Goal: Transaction & Acquisition: Purchase product/service

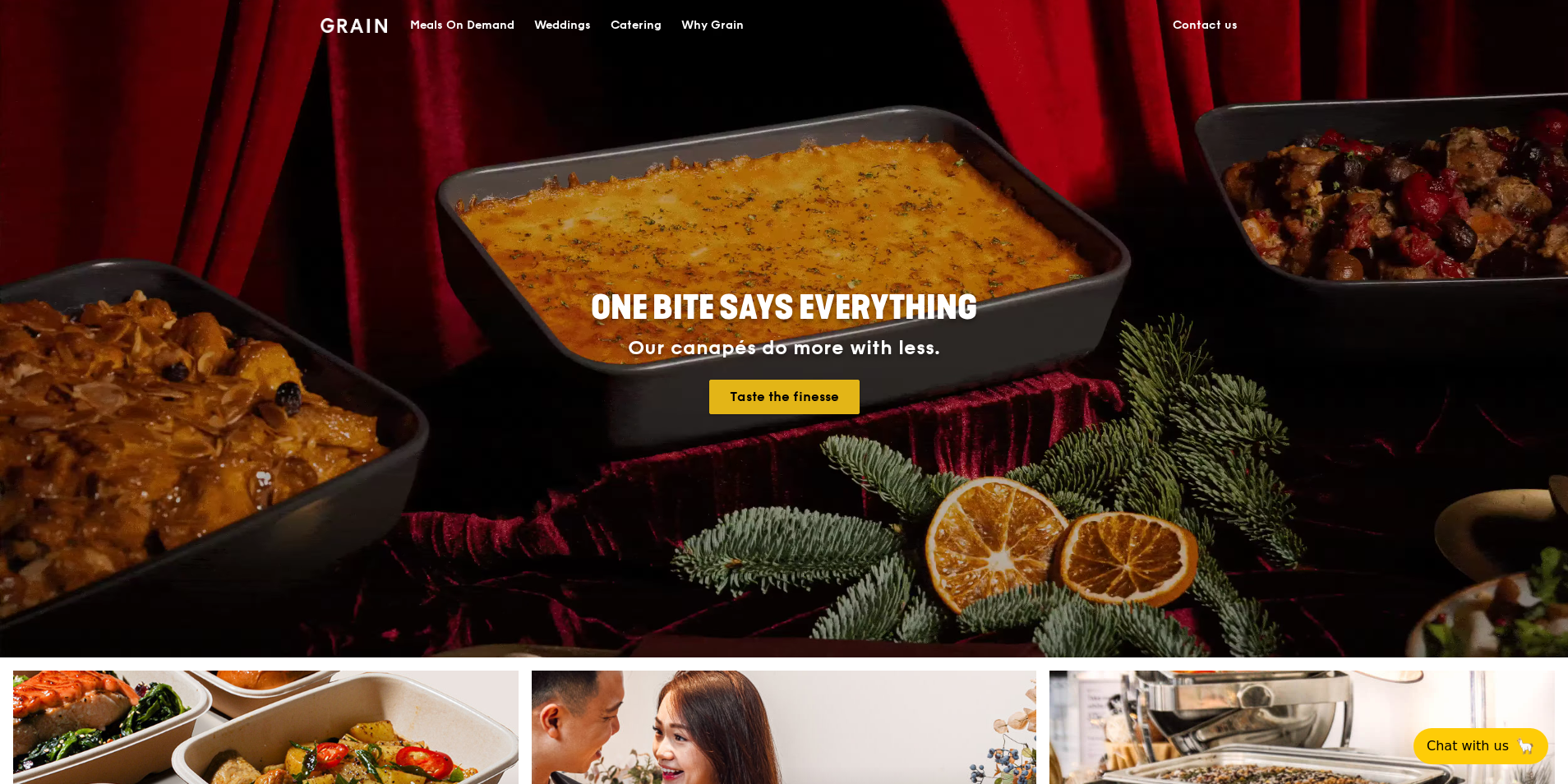
click at [765, 395] on link "Taste the finesse" at bounding box center [784, 397] width 151 height 35
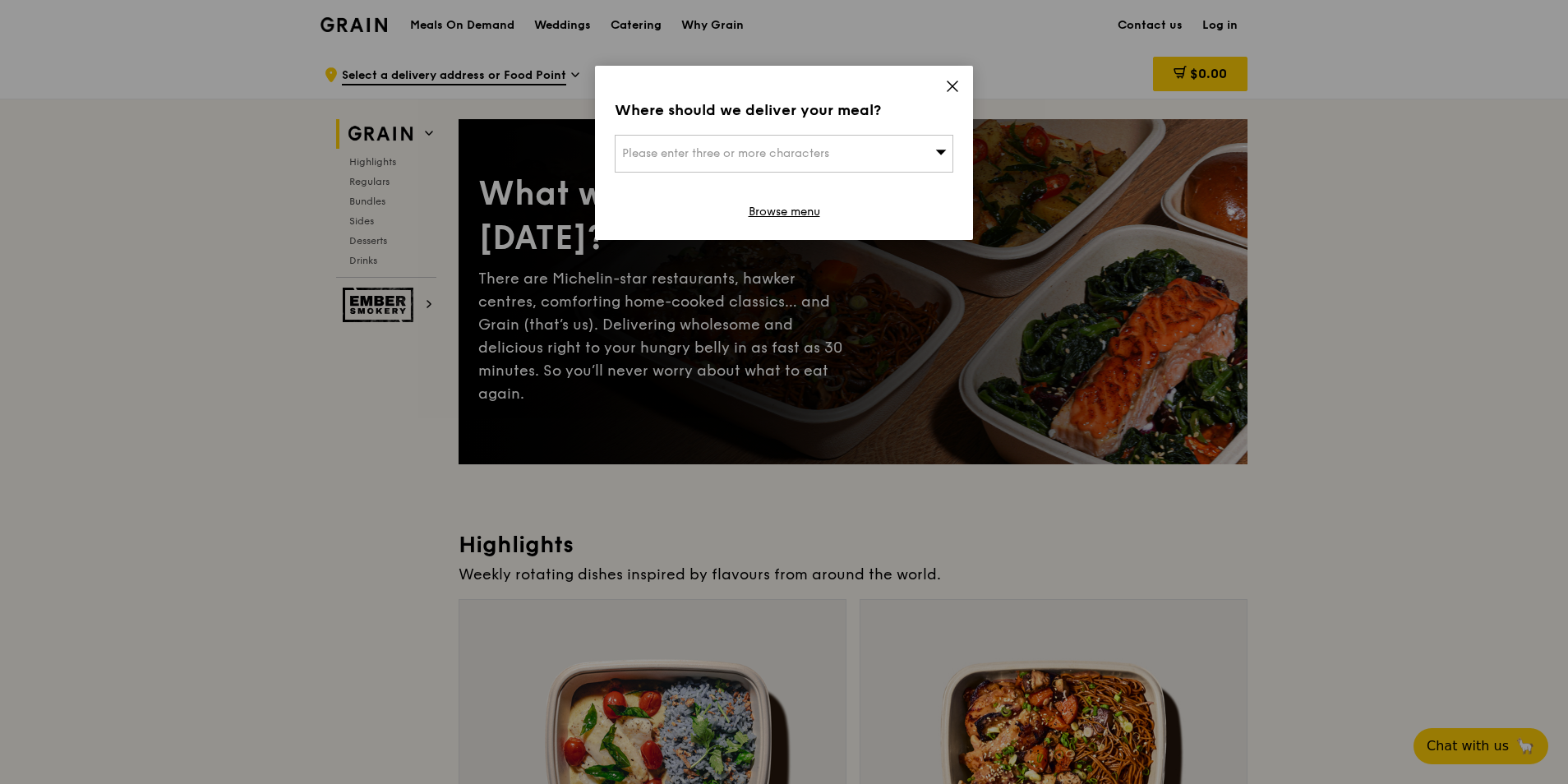
click at [953, 82] on icon at bounding box center [952, 86] width 15 height 15
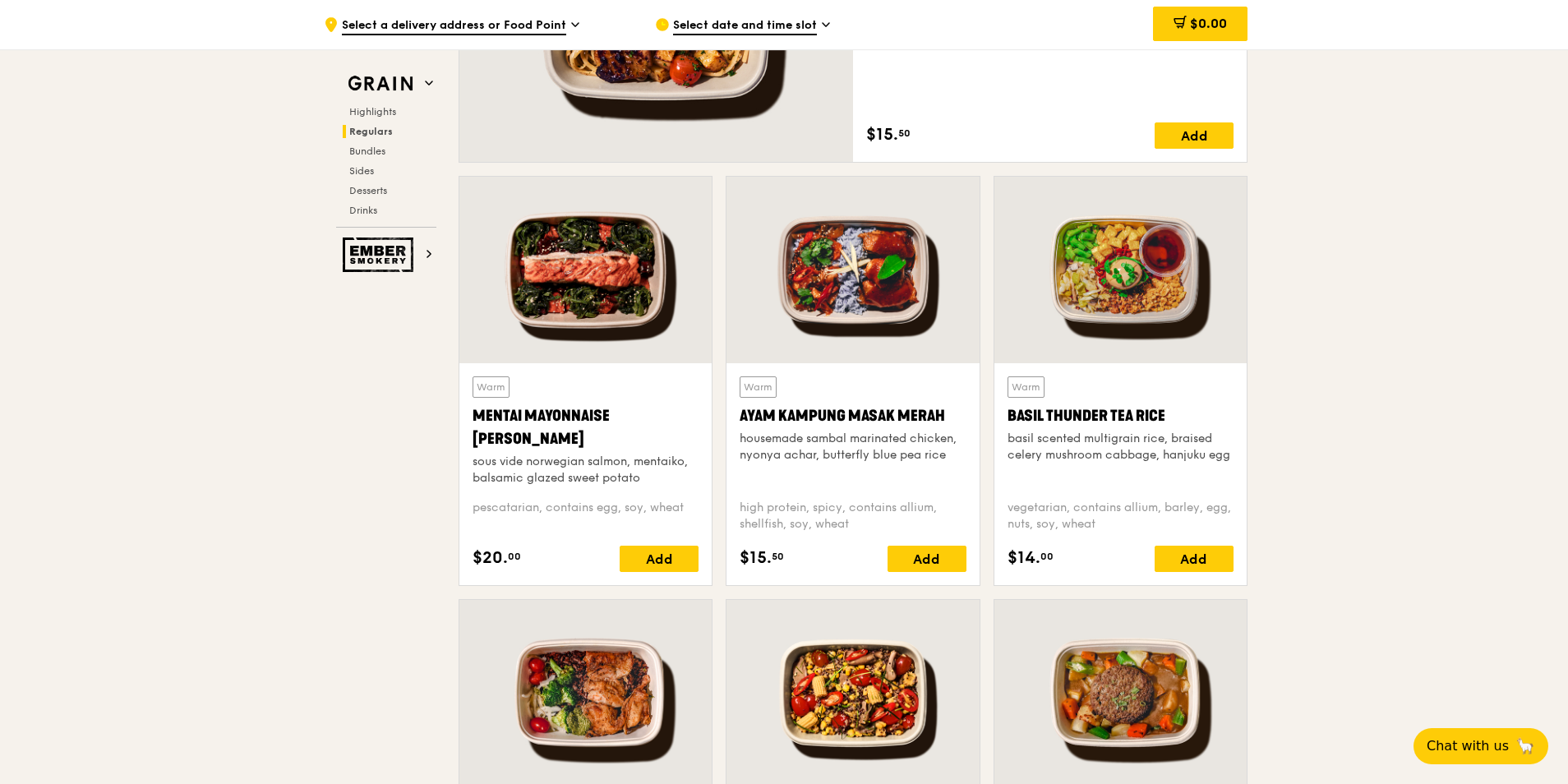
scroll to position [1351, 0]
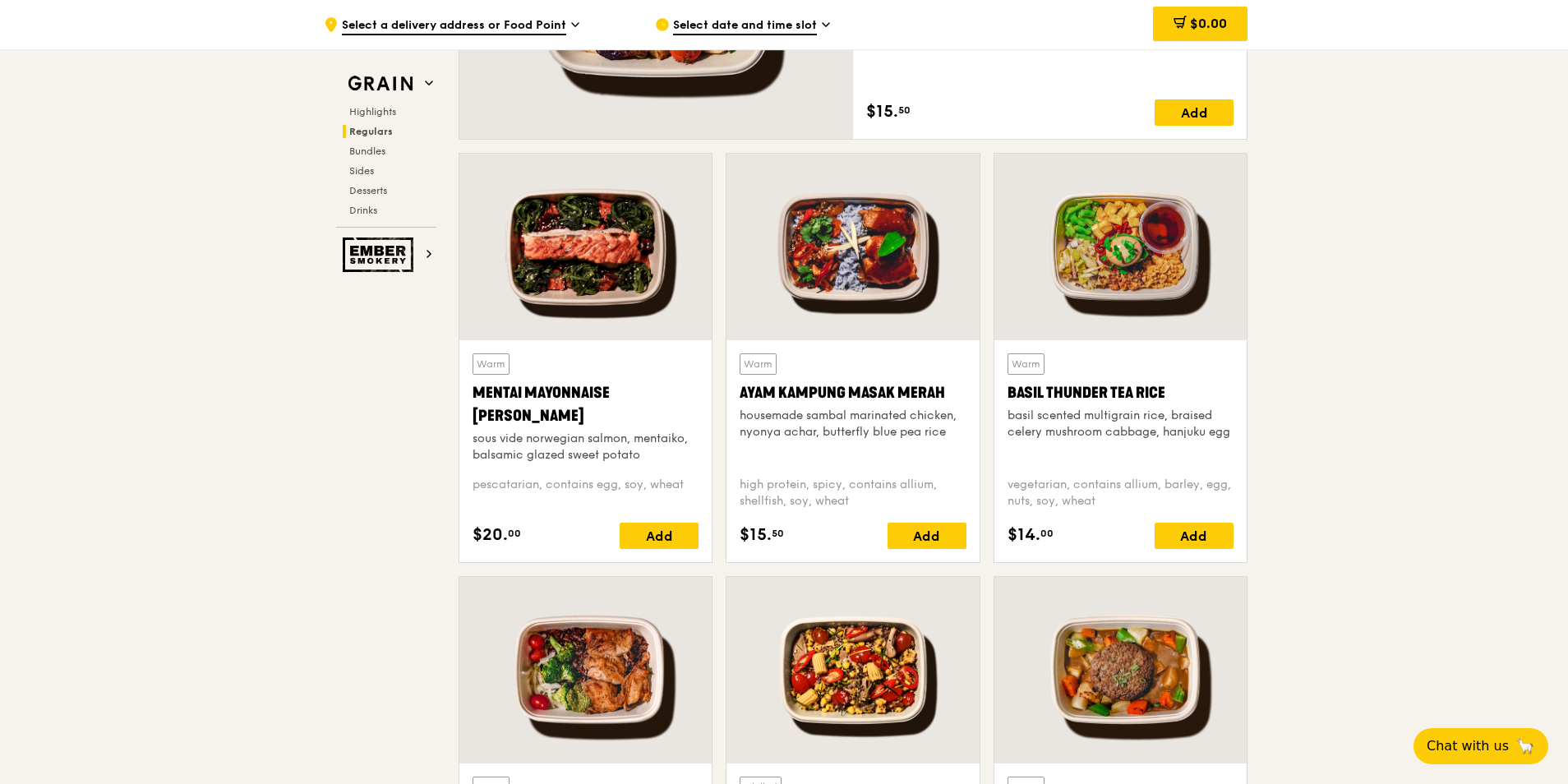
click at [1113, 249] on div at bounding box center [1120, 247] width 252 height 186
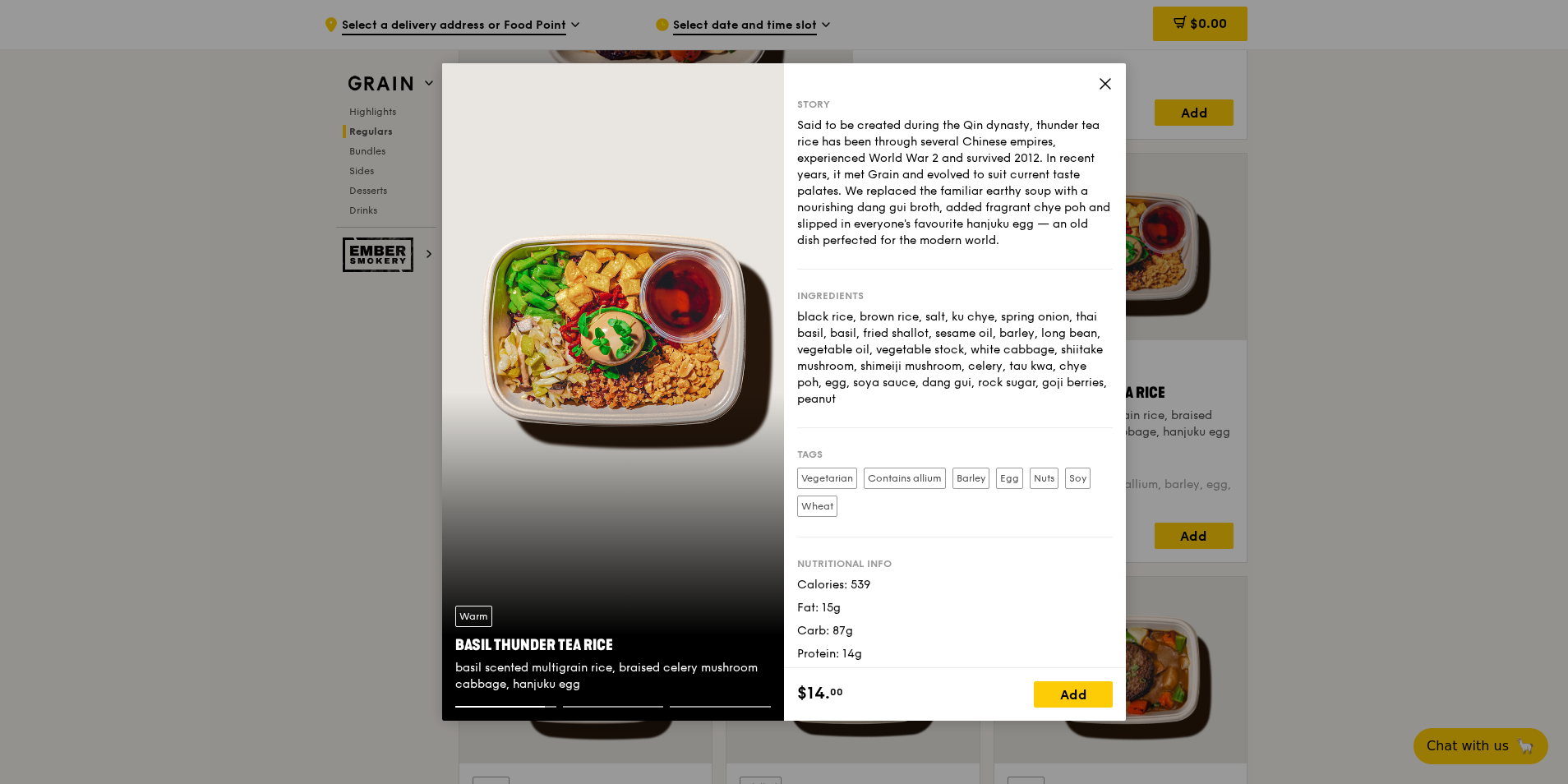
click at [1106, 89] on icon at bounding box center [1105, 83] width 15 height 15
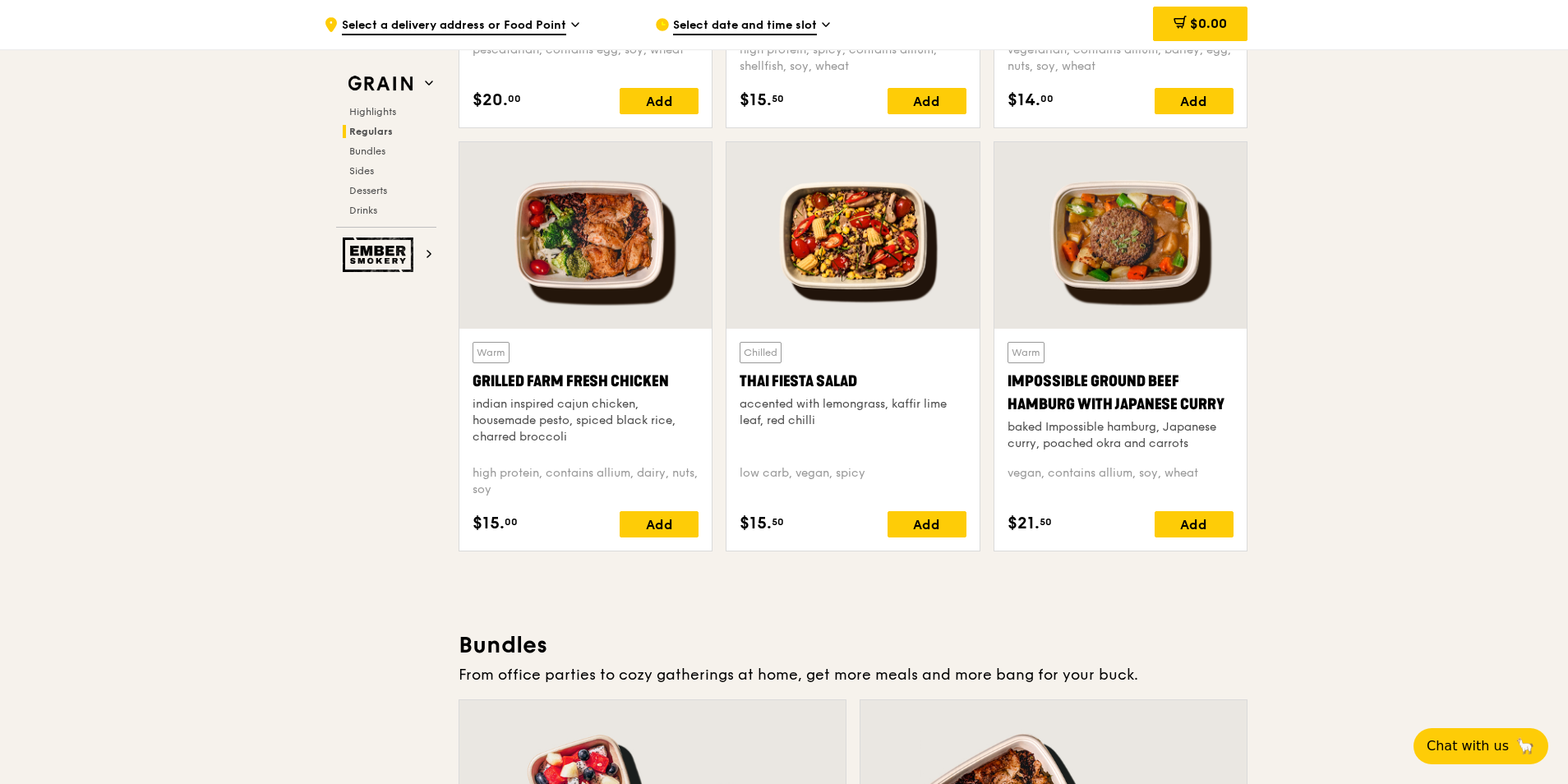
scroll to position [1738, 0]
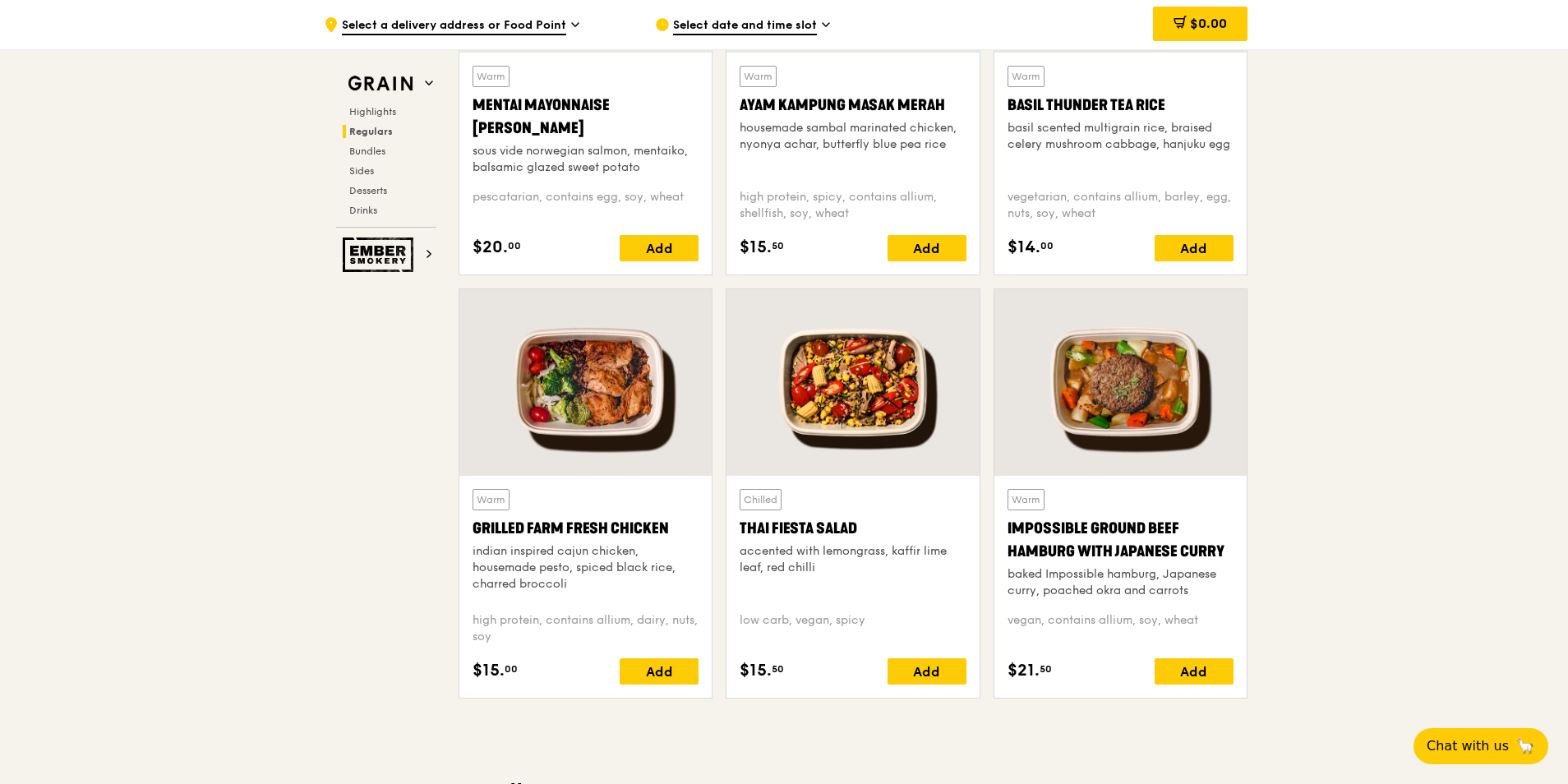
scroll to position [1583, 0]
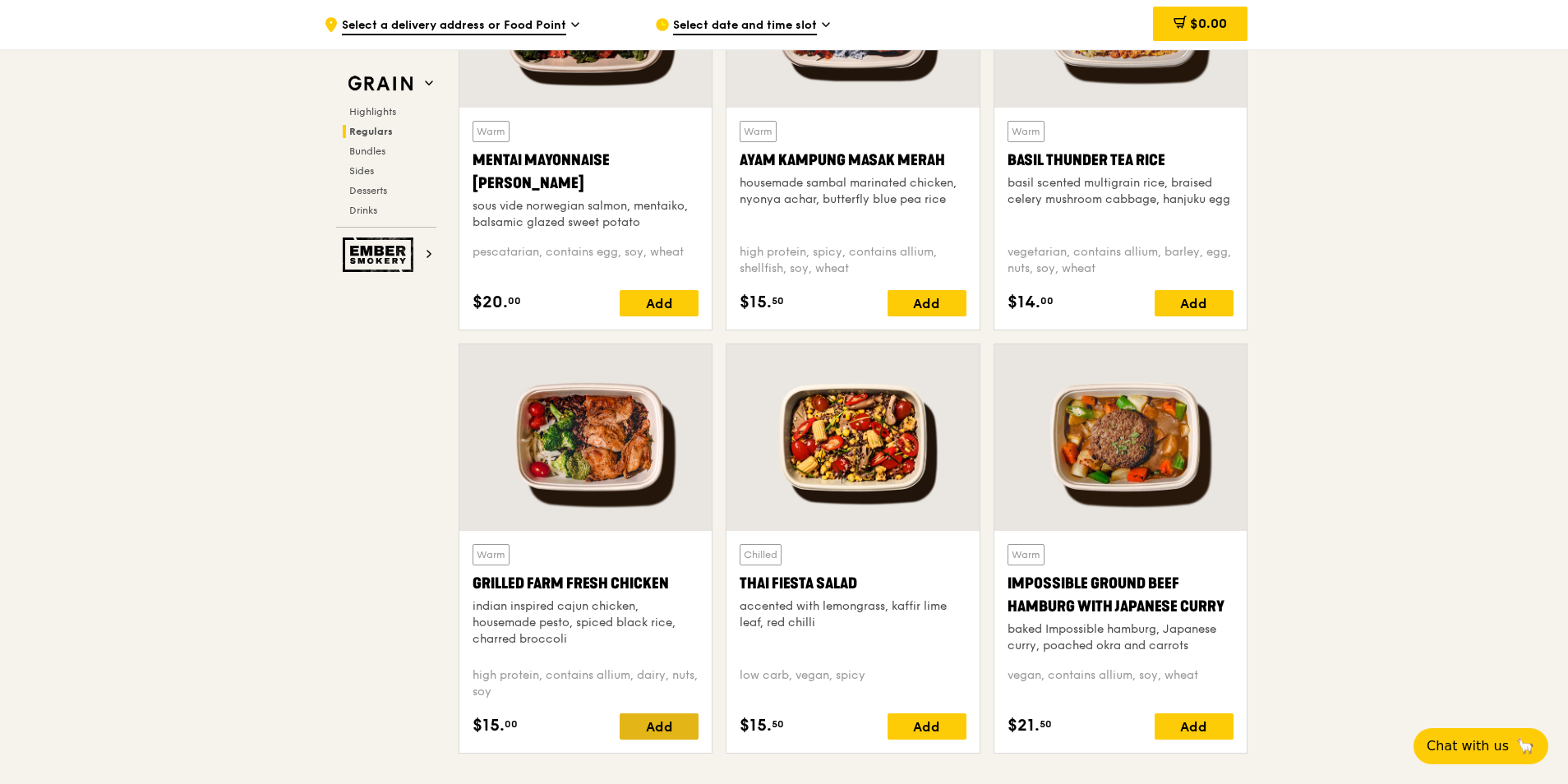
click at [670, 726] on div "Add" at bounding box center [659, 726] width 79 height 26
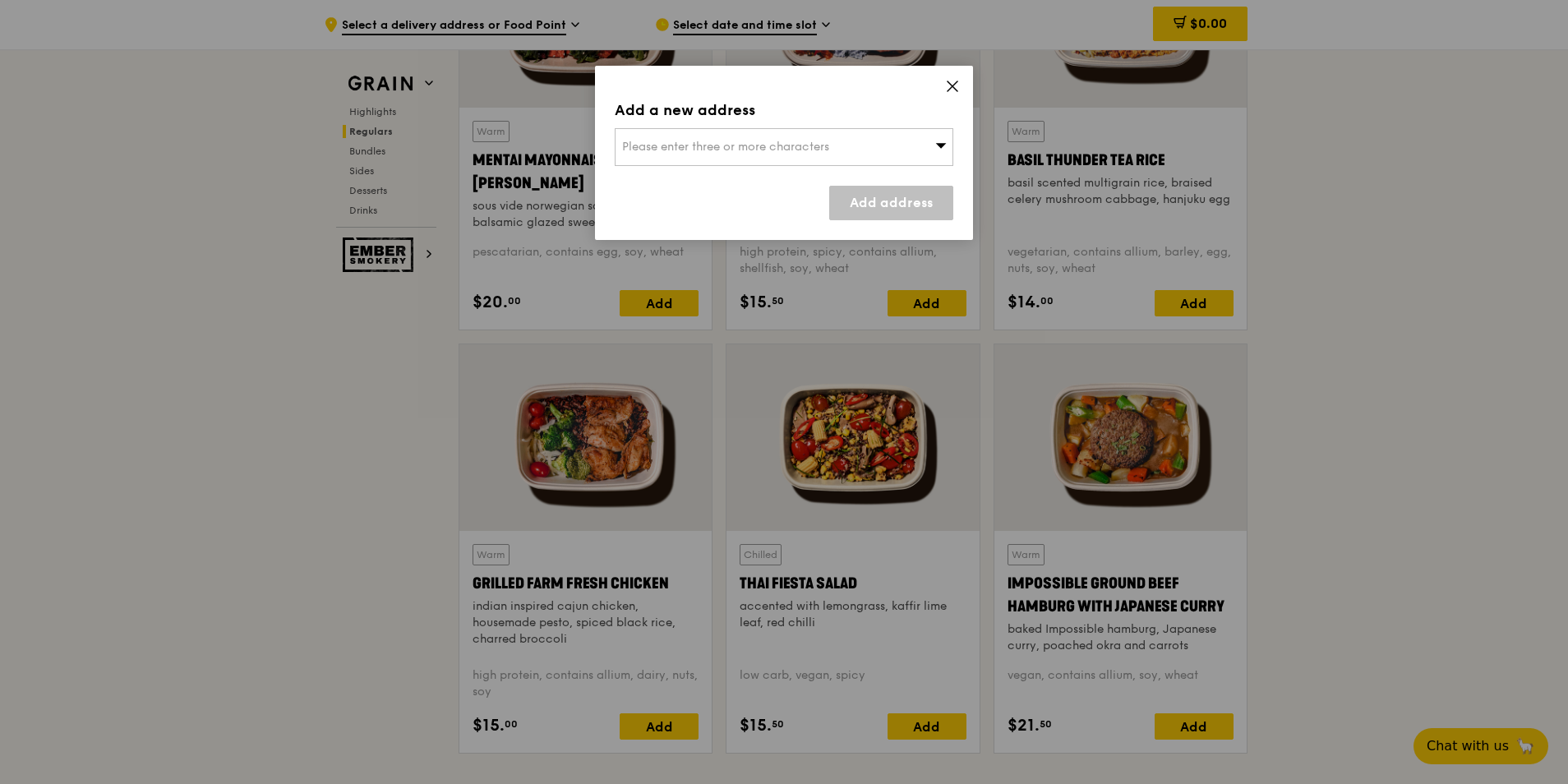
click at [950, 82] on icon at bounding box center [952, 86] width 15 height 15
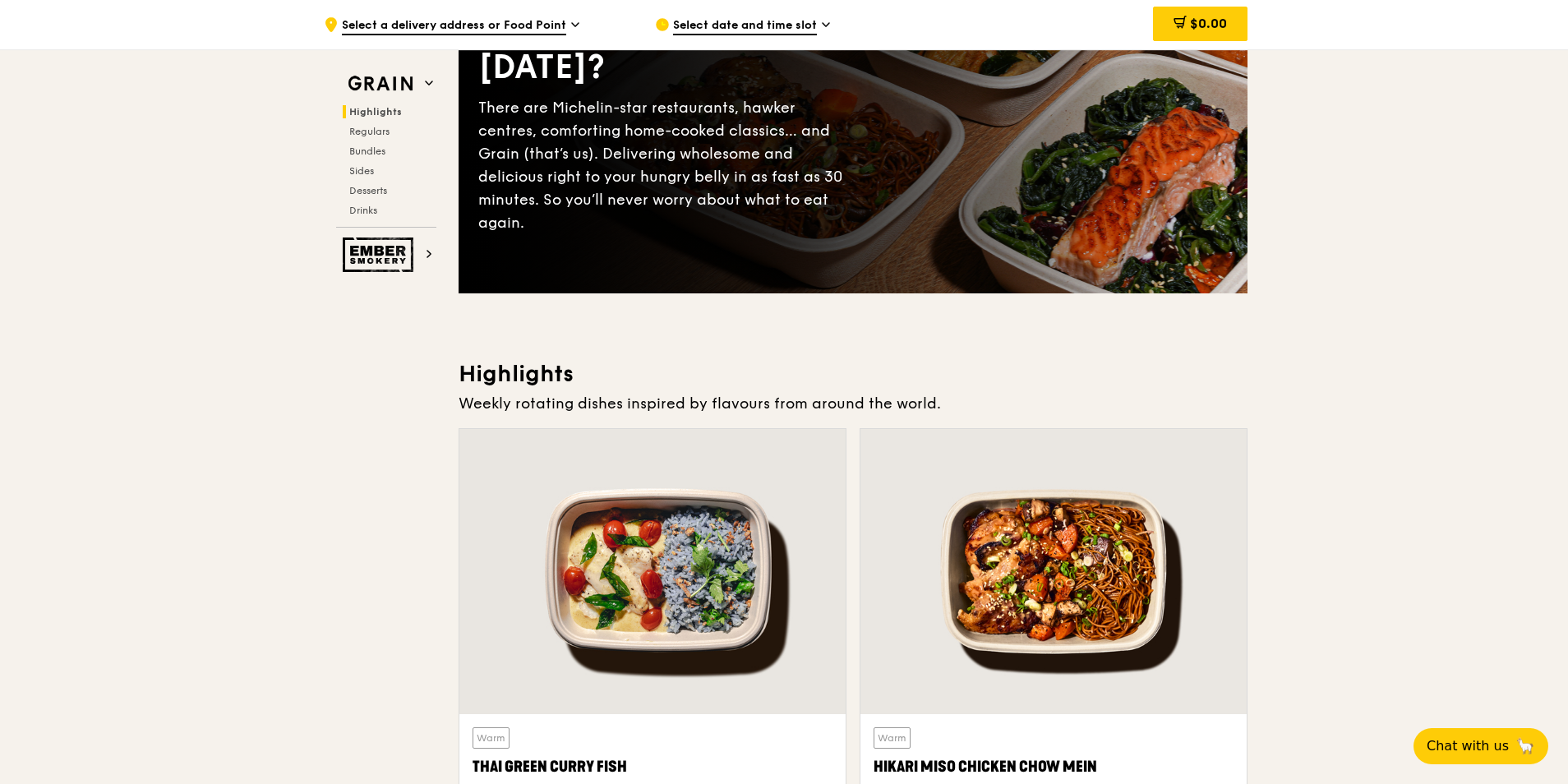
scroll to position [39, 0]
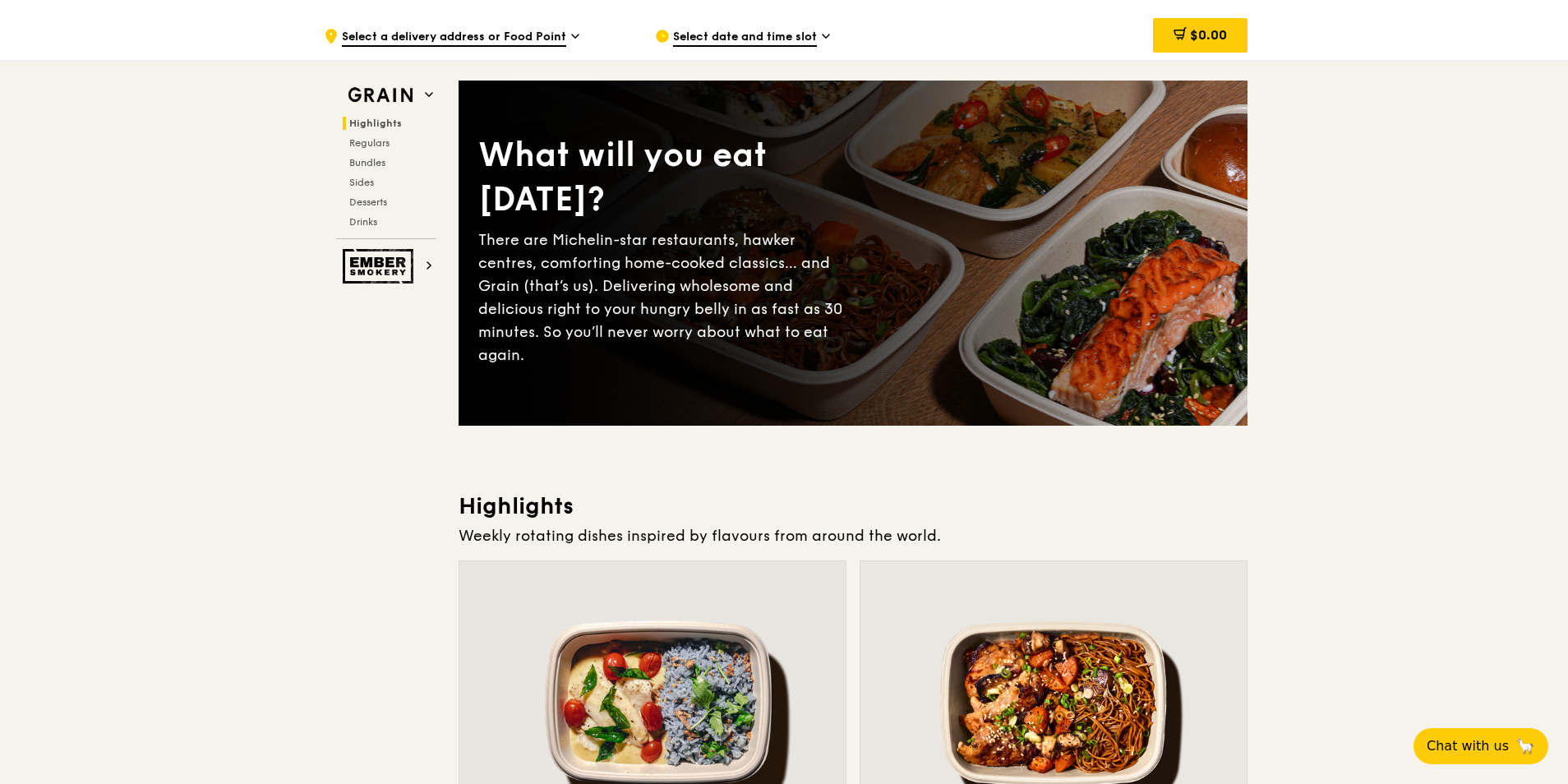
drag, startPoint x: 1539, startPoint y: 48, endPoint x: 1544, endPoint y: 28, distance: 20.6
click at [1544, 28] on div ".cls-1 { fill: none; stroke: #fff; stroke-linecap: round; stroke-linejoin: roun…" at bounding box center [784, 35] width 1568 height 49
click at [683, 47] on div "Select date and time slot" at bounding box center [808, 35] width 305 height 49
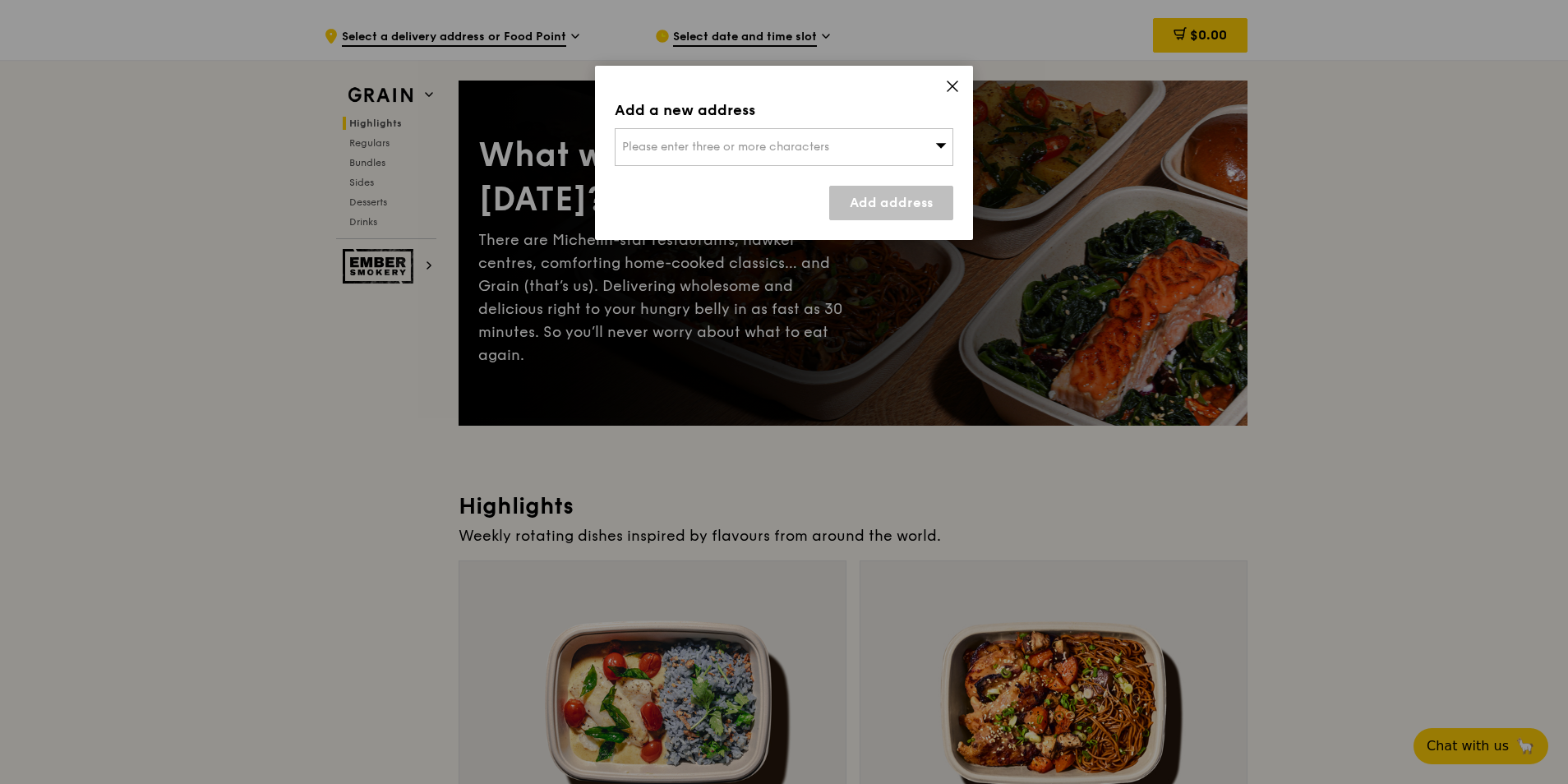
click at [701, 143] on span "Please enter three or more characters" at bounding box center [726, 146] width 207 height 14
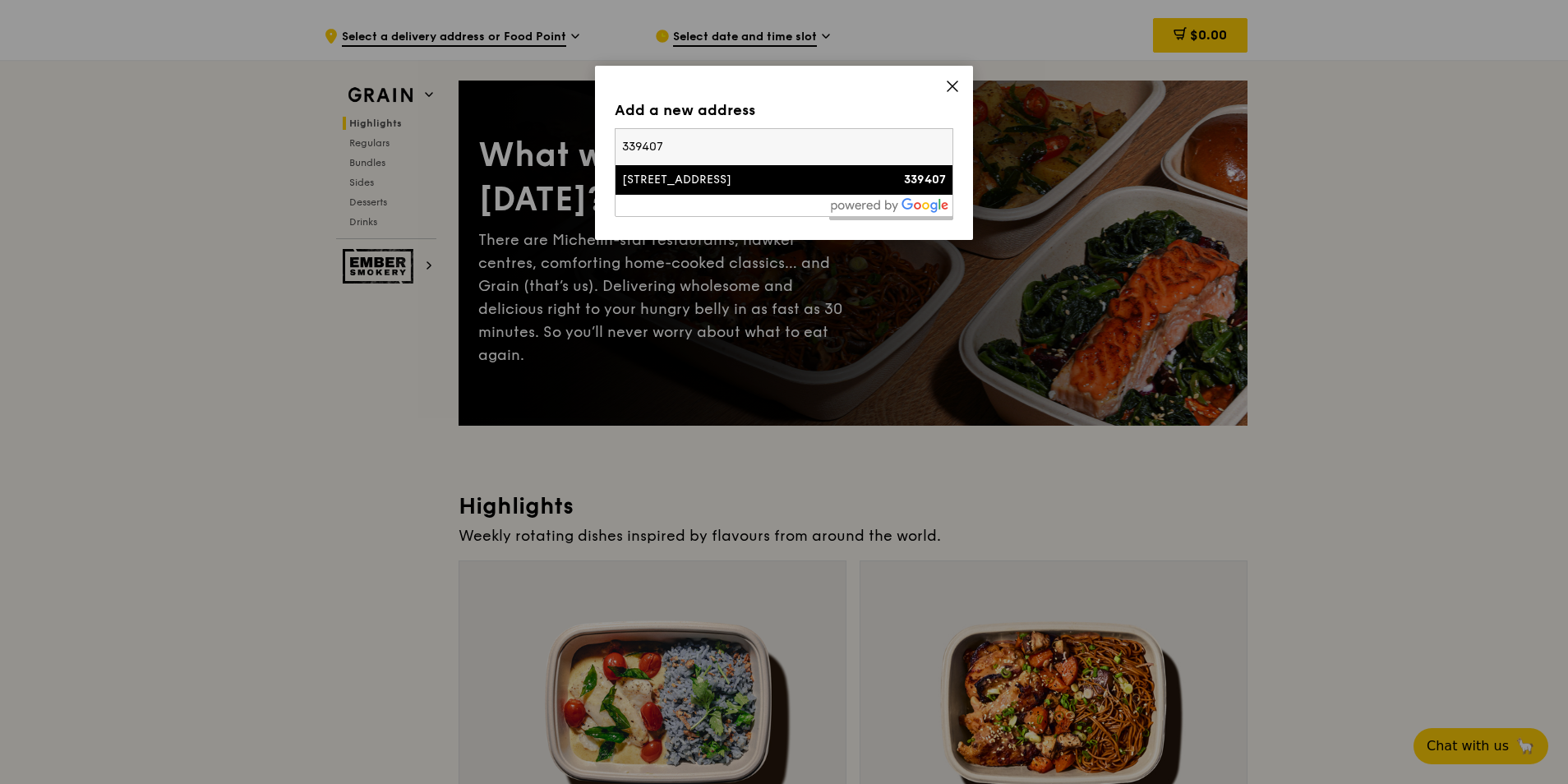
type input "339407"
click at [676, 187] on div "2 Kallang Avenue" at bounding box center [744, 179] width 243 height 16
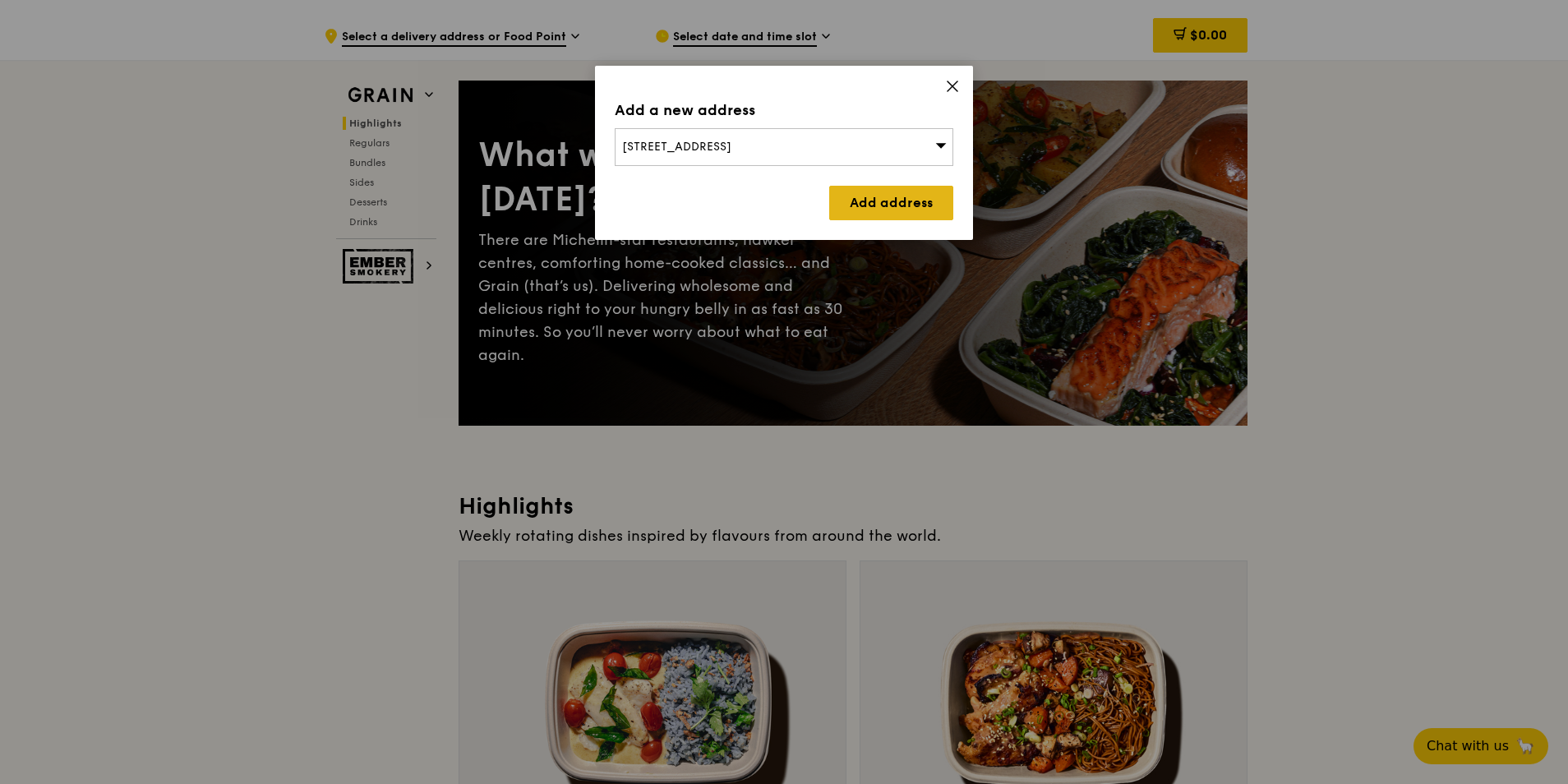
click at [897, 212] on link "Add address" at bounding box center [891, 203] width 124 height 35
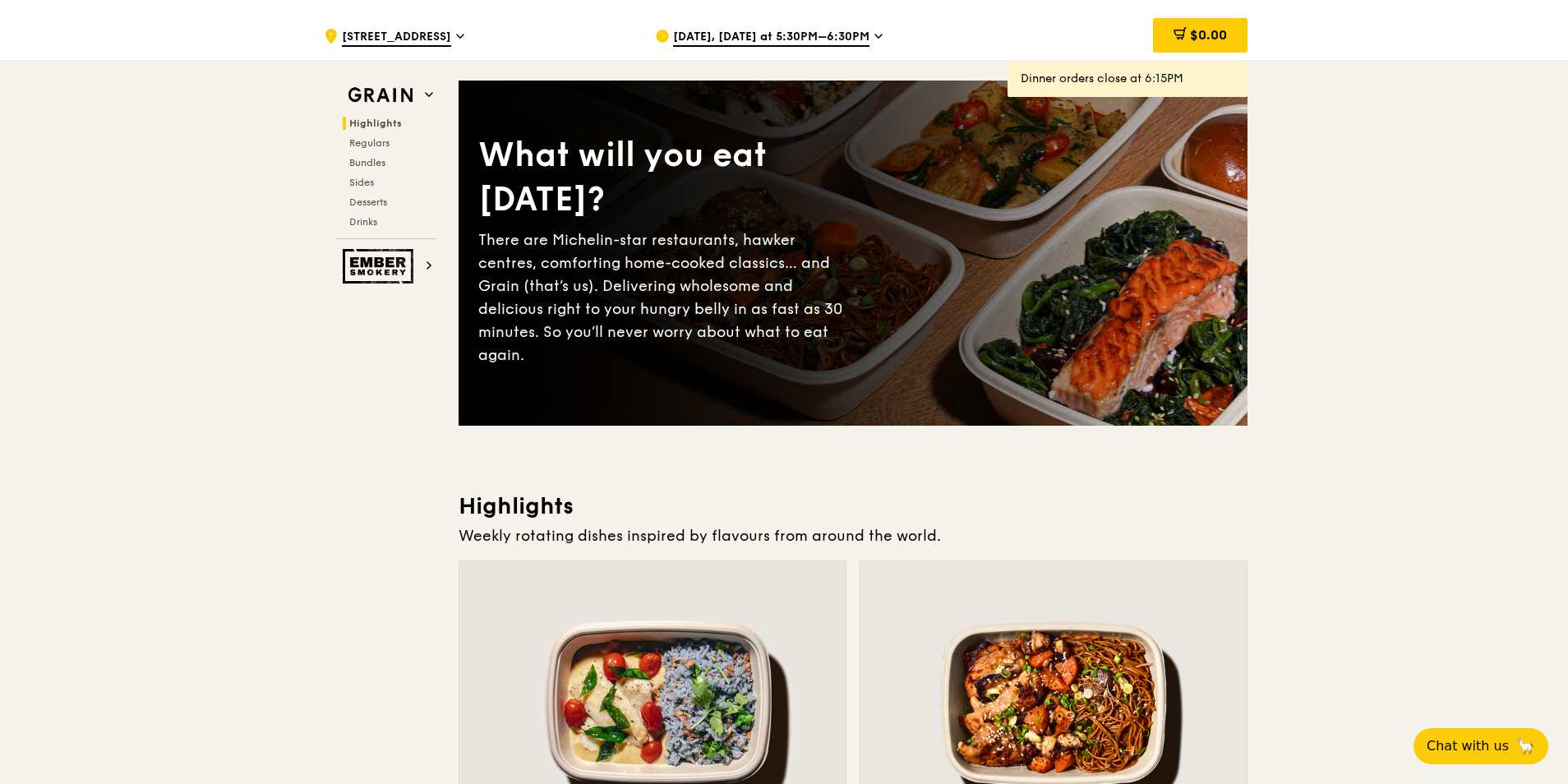
click at [876, 34] on icon at bounding box center [878, 35] width 8 height 15
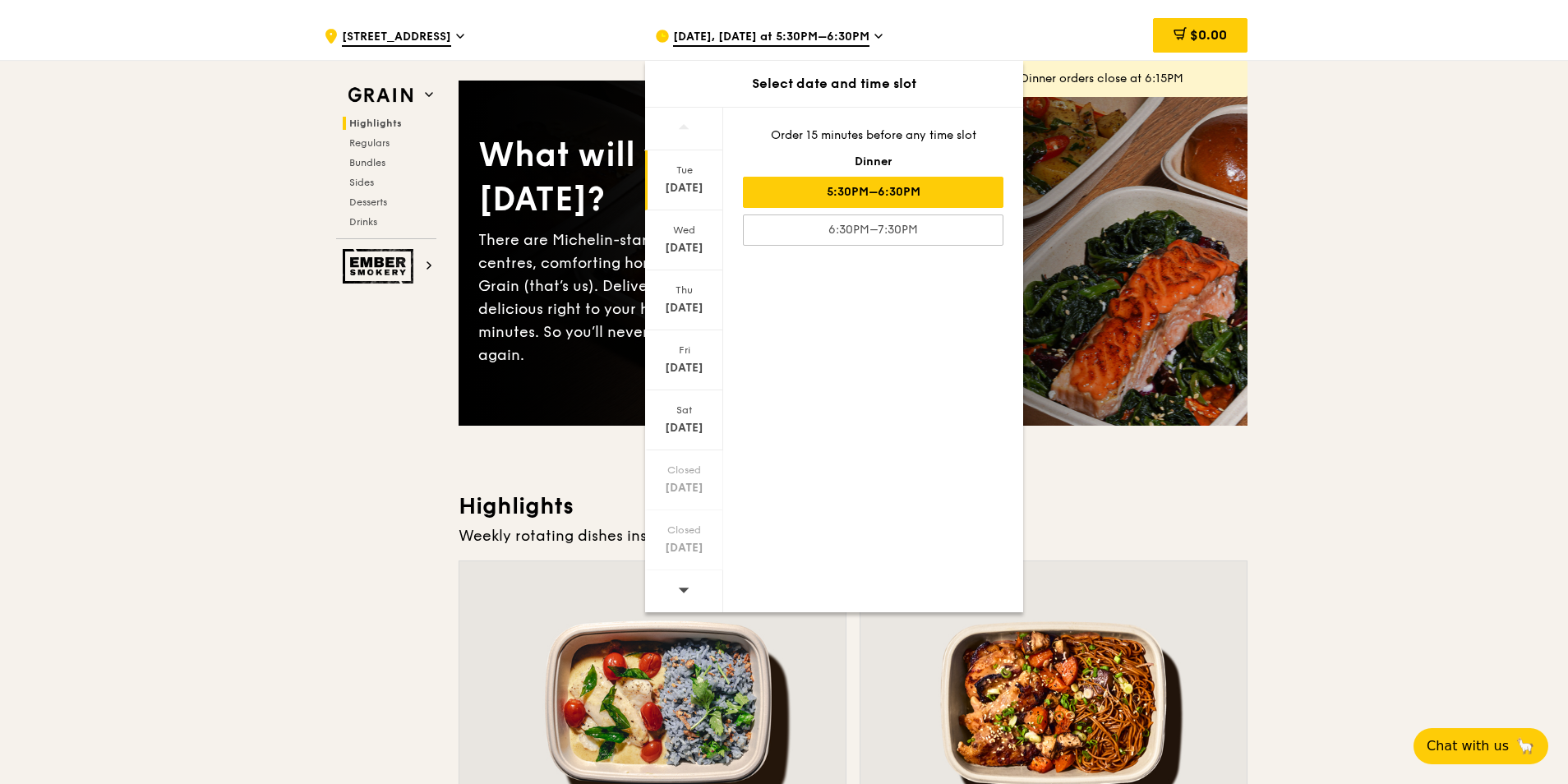
click at [688, 586] on icon at bounding box center [683, 589] width 11 height 12
click at [680, 592] on icon at bounding box center [683, 589] width 11 height 12
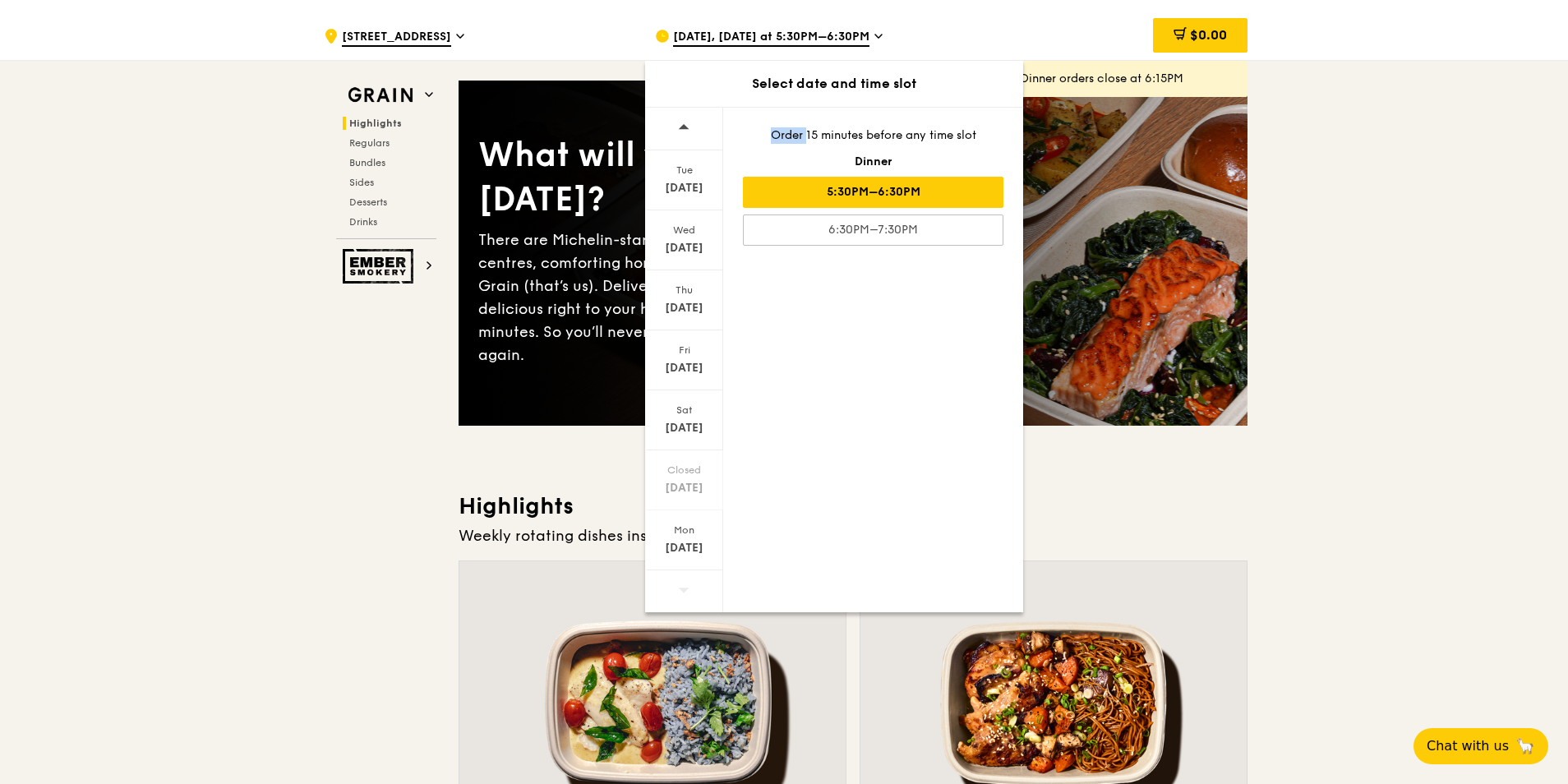
click at [680, 592] on icon at bounding box center [683, 589] width 11 height 12
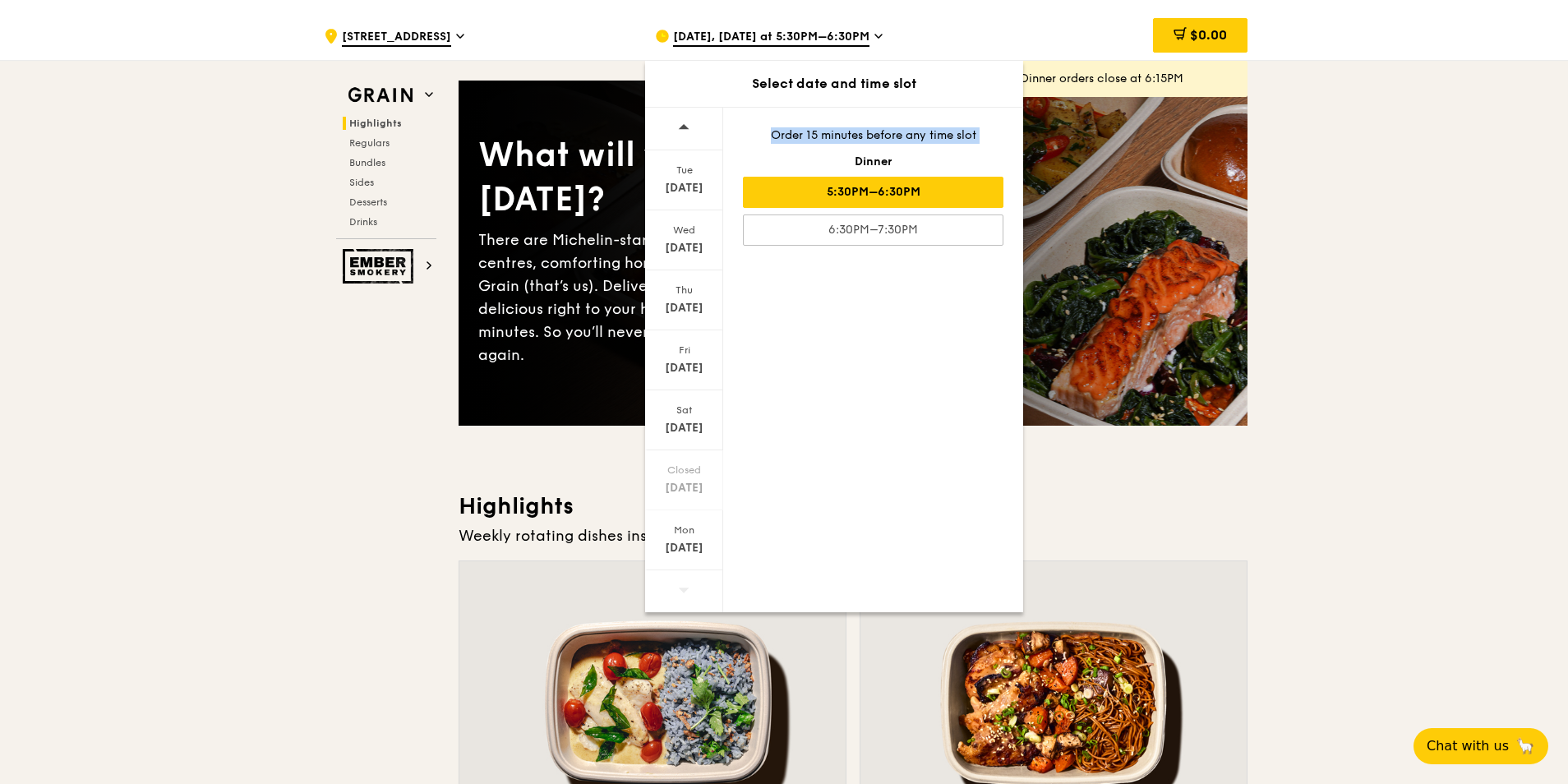
click at [680, 592] on icon at bounding box center [683, 589] width 11 height 12
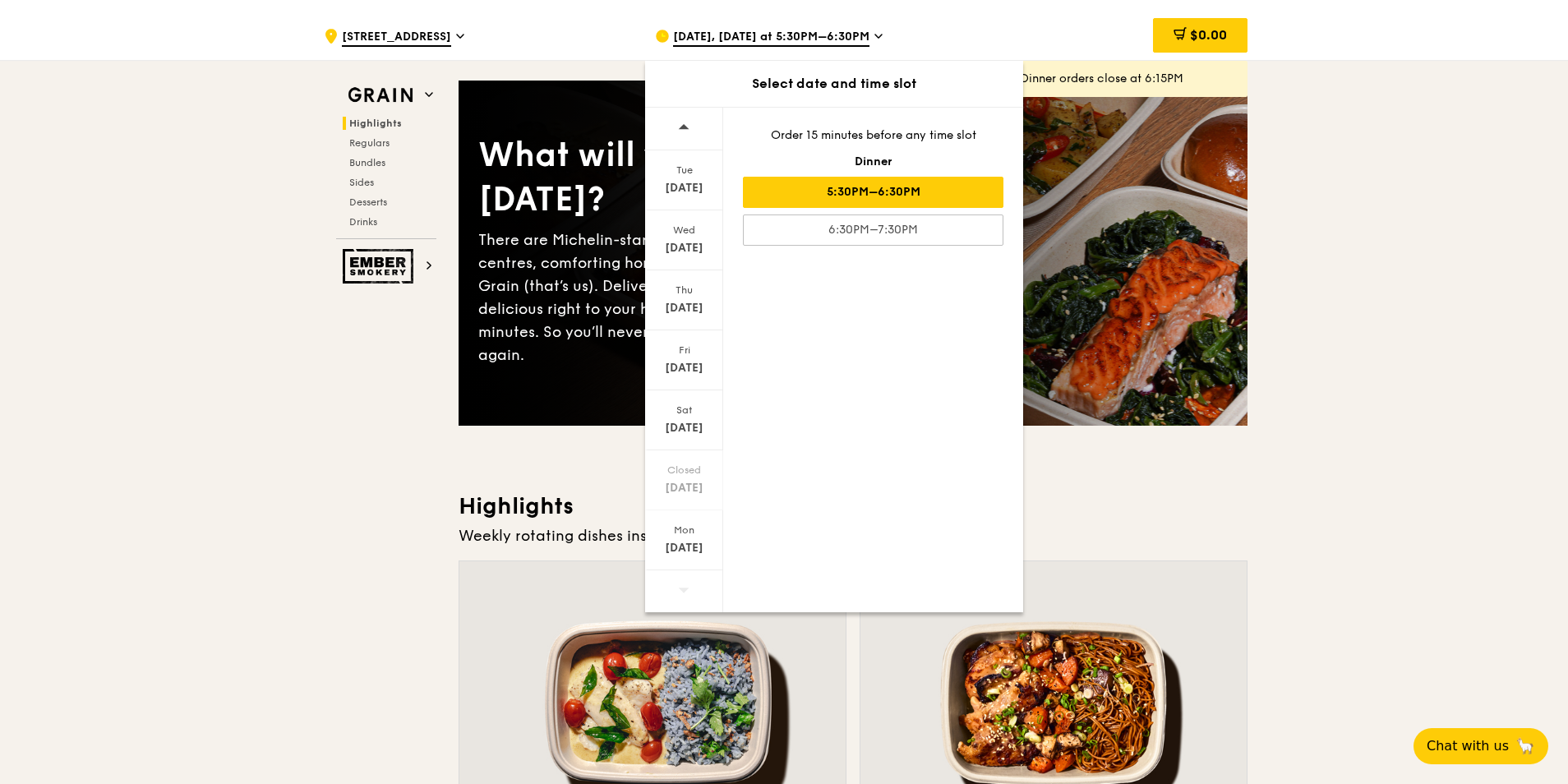
click at [680, 592] on icon at bounding box center [683, 589] width 11 height 12
click at [687, 547] on div "Oct 27" at bounding box center [684, 548] width 73 height 16
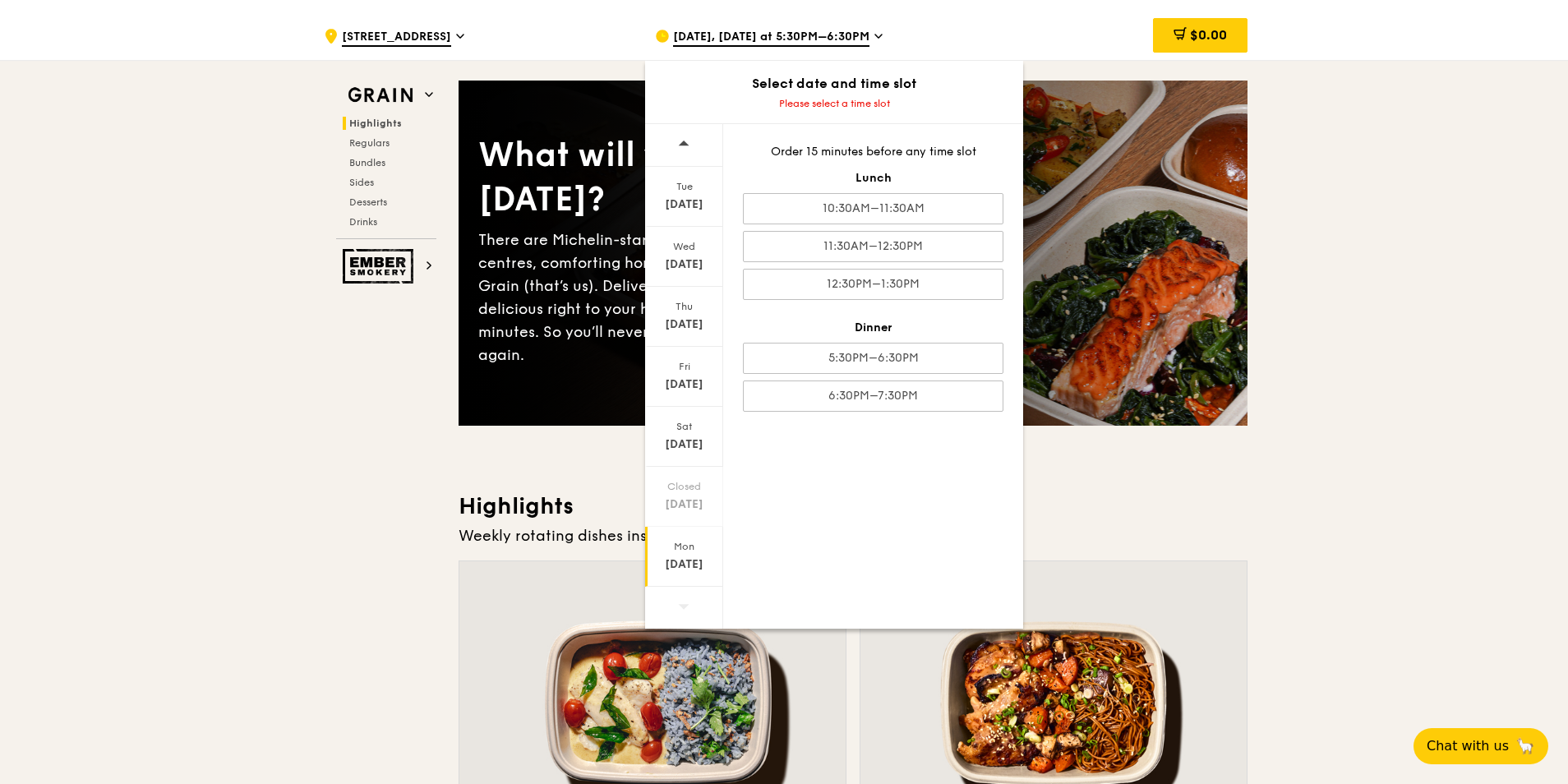
click at [682, 611] on icon at bounding box center [683, 606] width 11 height 12
click at [939, 235] on div "11:30AM–12:30PM" at bounding box center [873, 247] width 261 height 31
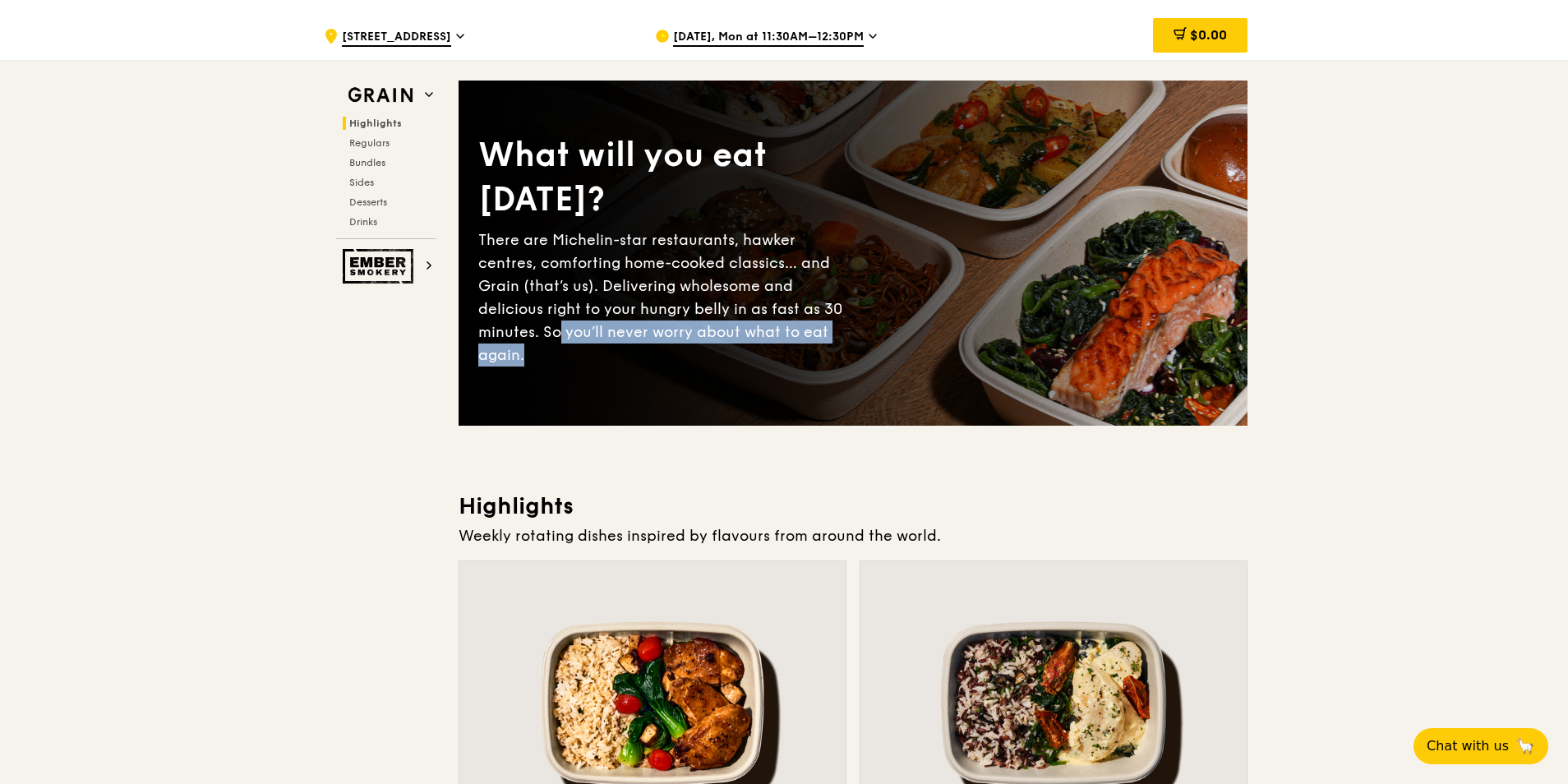
drag, startPoint x: 1564, startPoint y: 317, endPoint x: 1572, endPoint y: 376, distance: 59.5
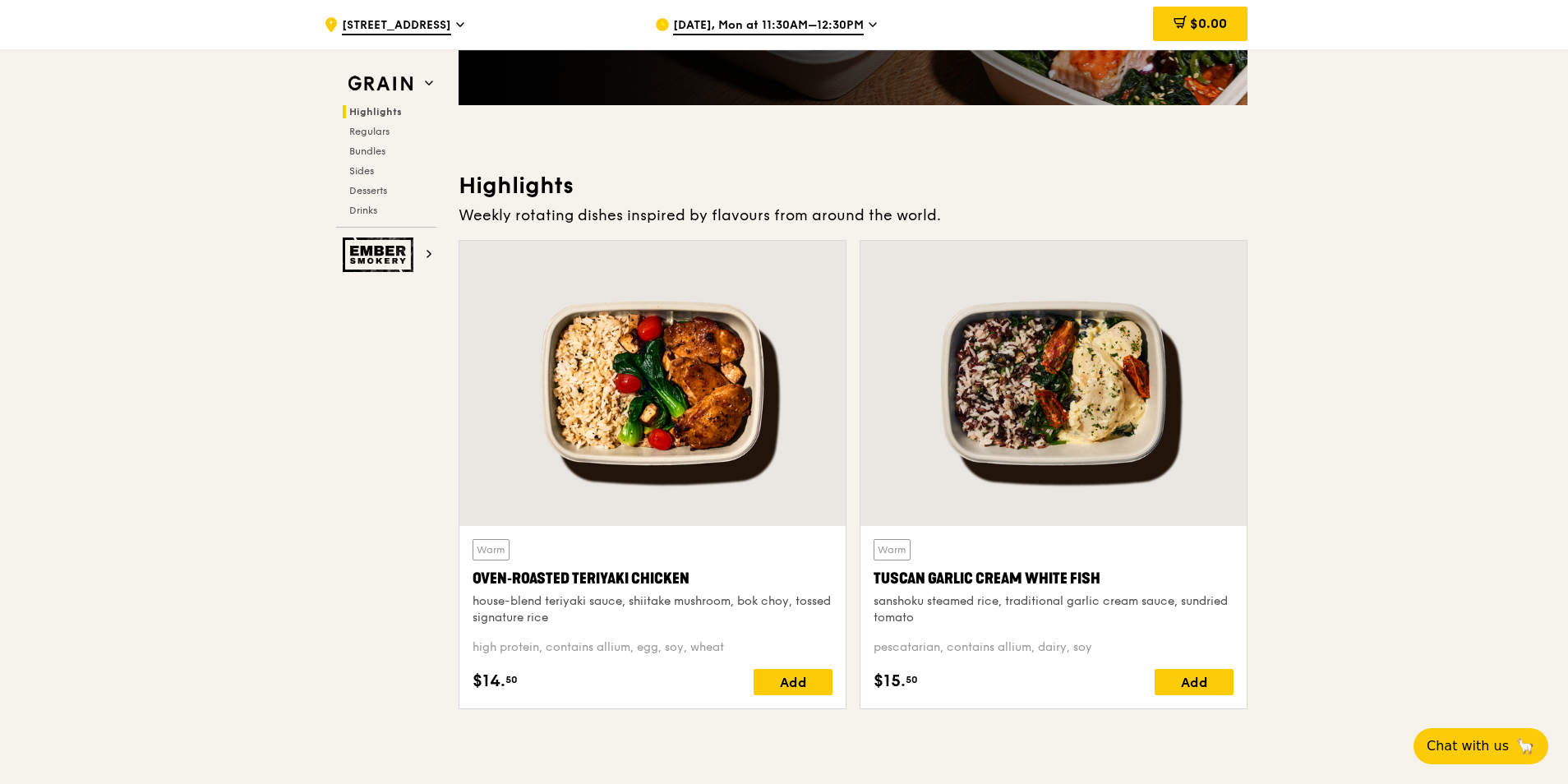
scroll to position [397, 0]
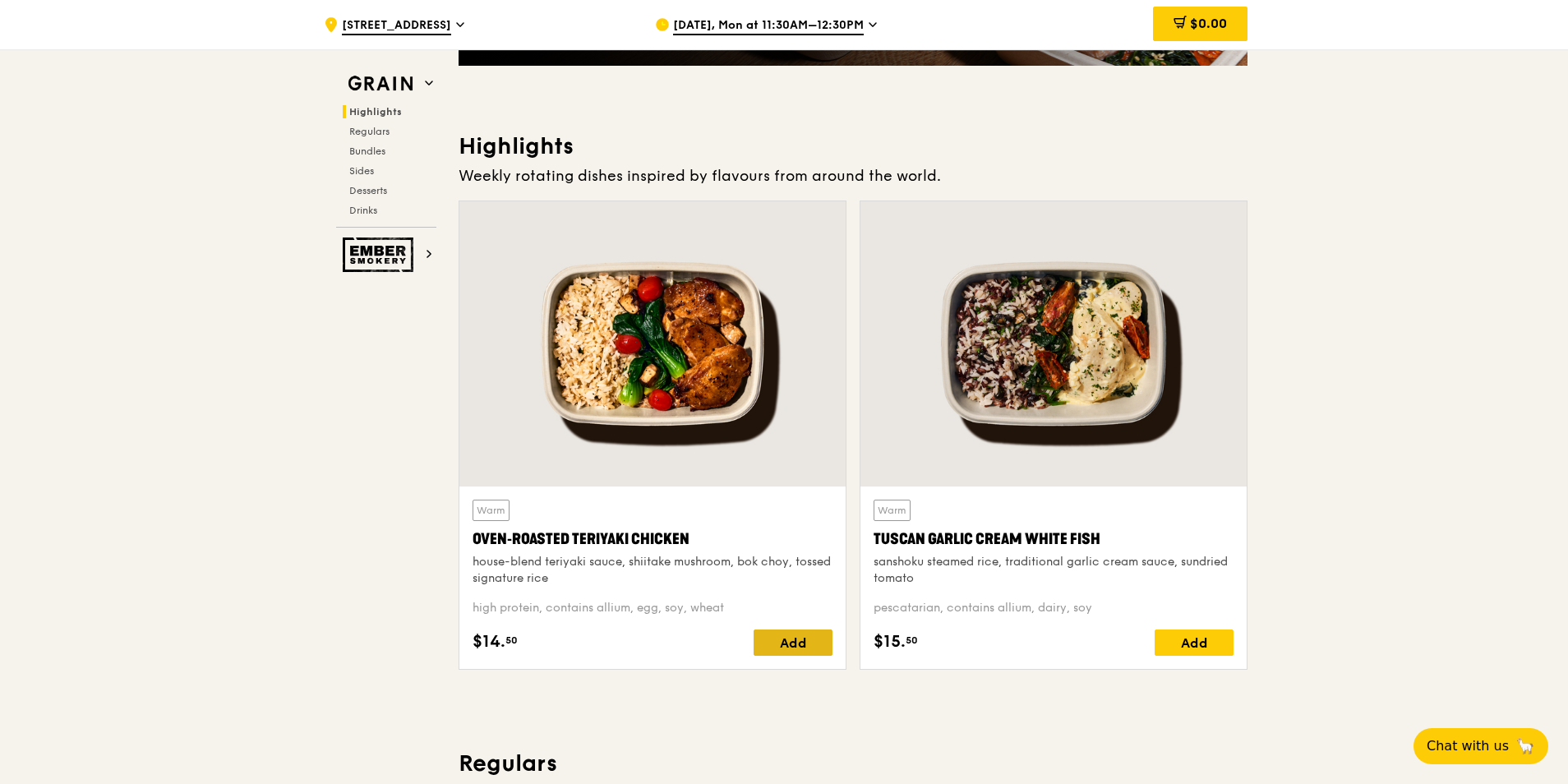
click at [776, 645] on div "Add" at bounding box center [793, 642] width 79 height 26
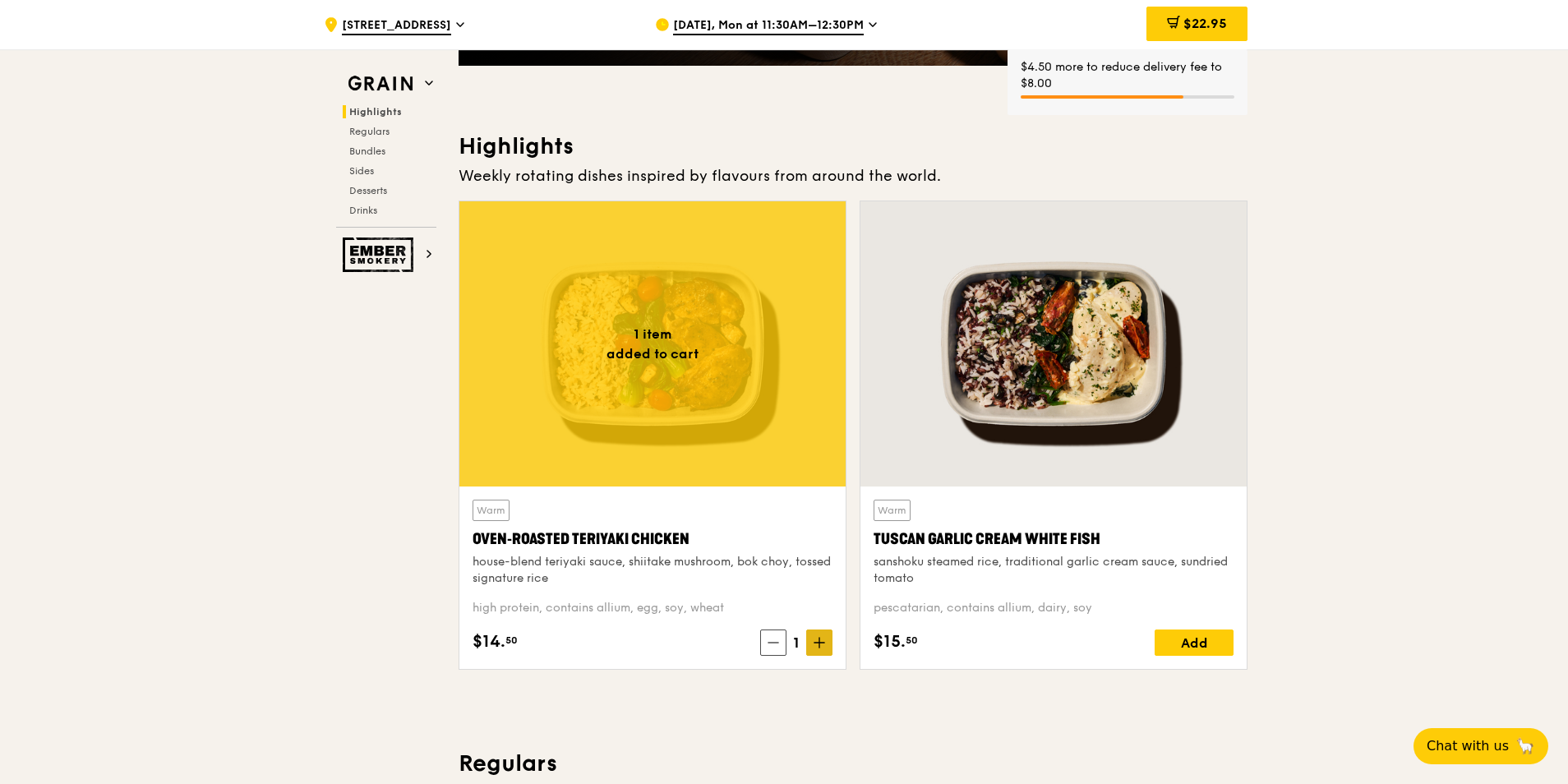
click at [815, 648] on span at bounding box center [819, 642] width 26 height 26
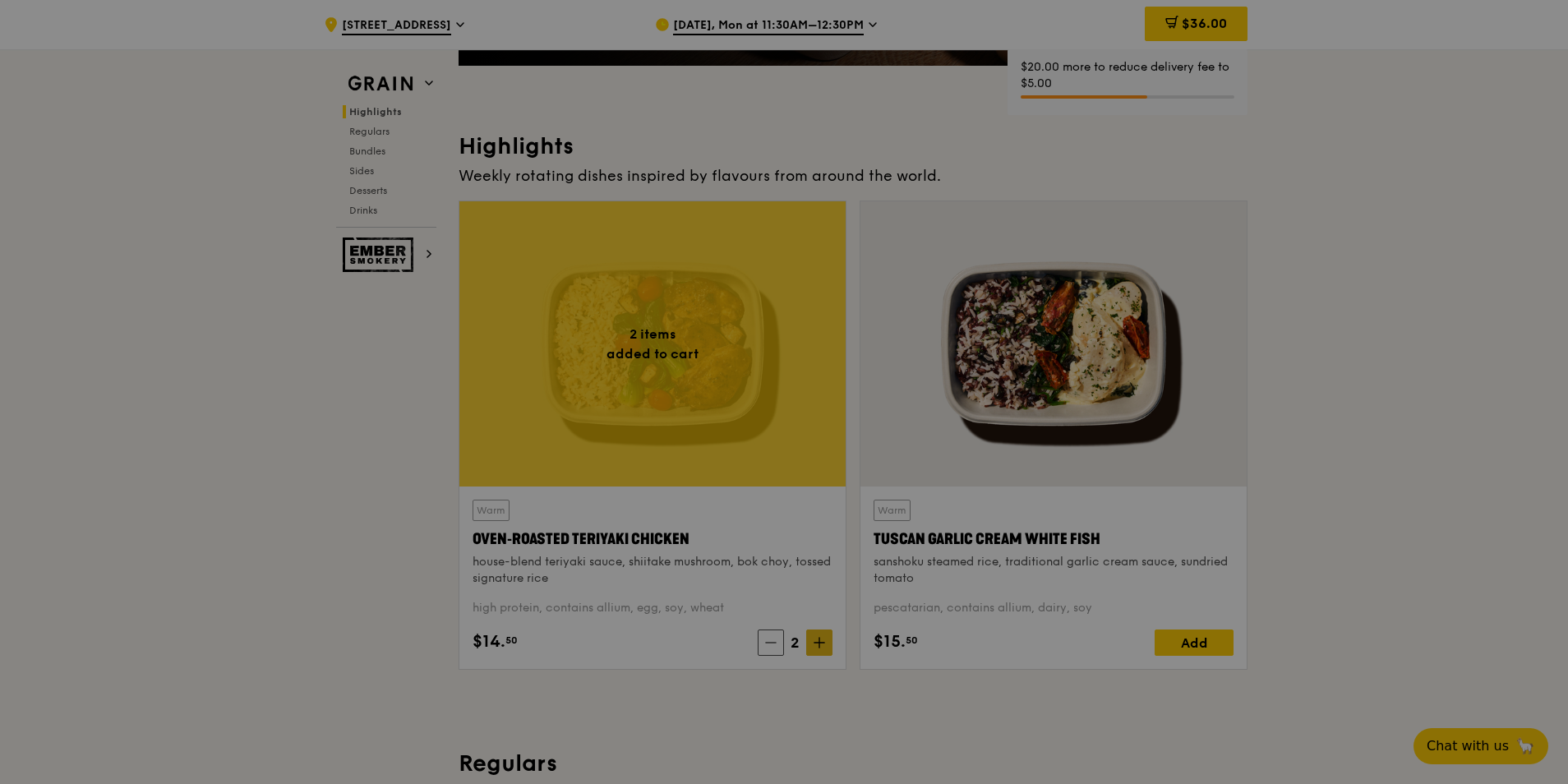
click at [815, 648] on div at bounding box center [784, 392] width 1568 height 784
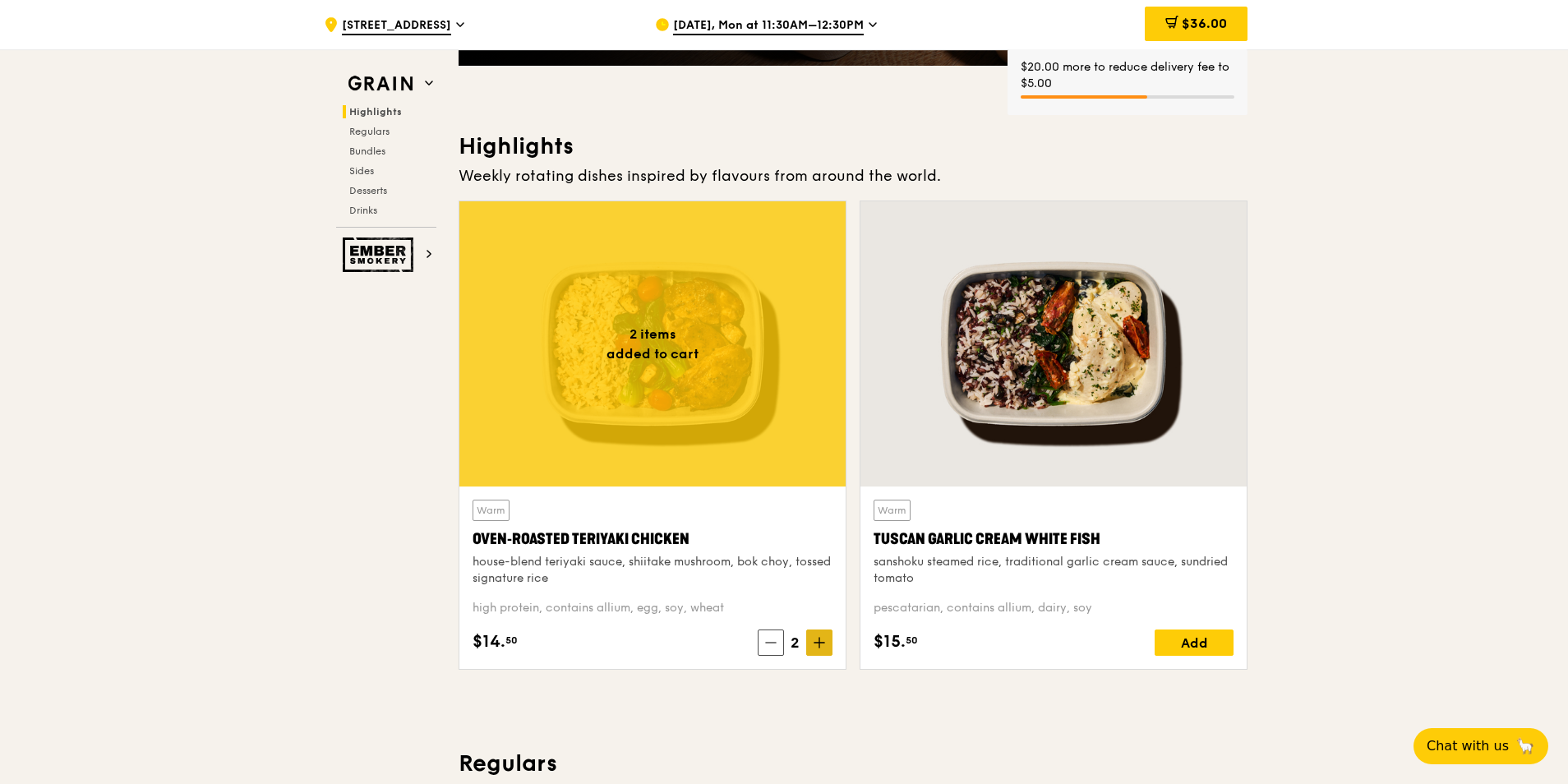
click at [817, 646] on icon at bounding box center [819, 642] width 11 height 11
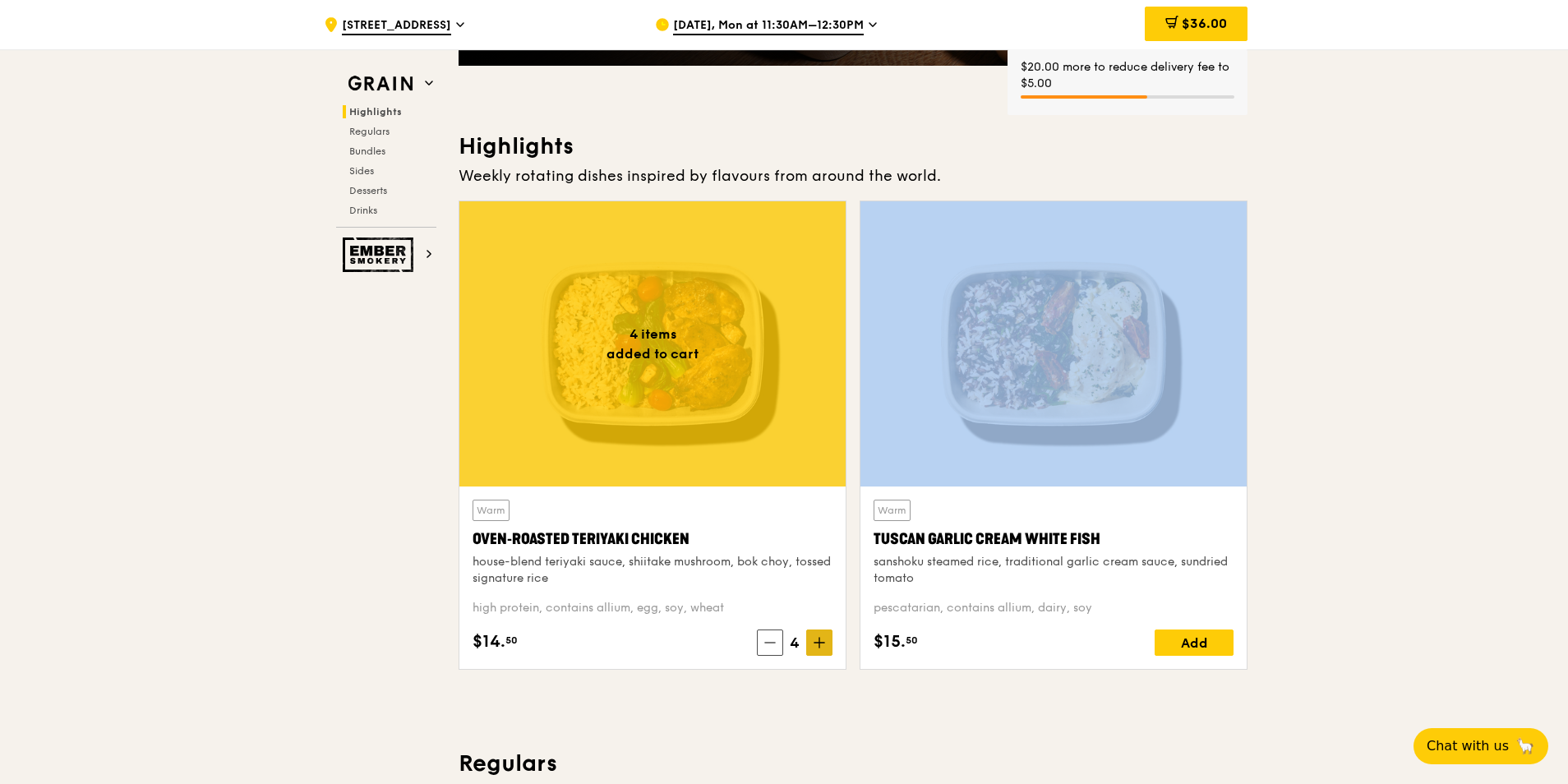
click at [817, 646] on icon at bounding box center [819, 642] width 11 height 11
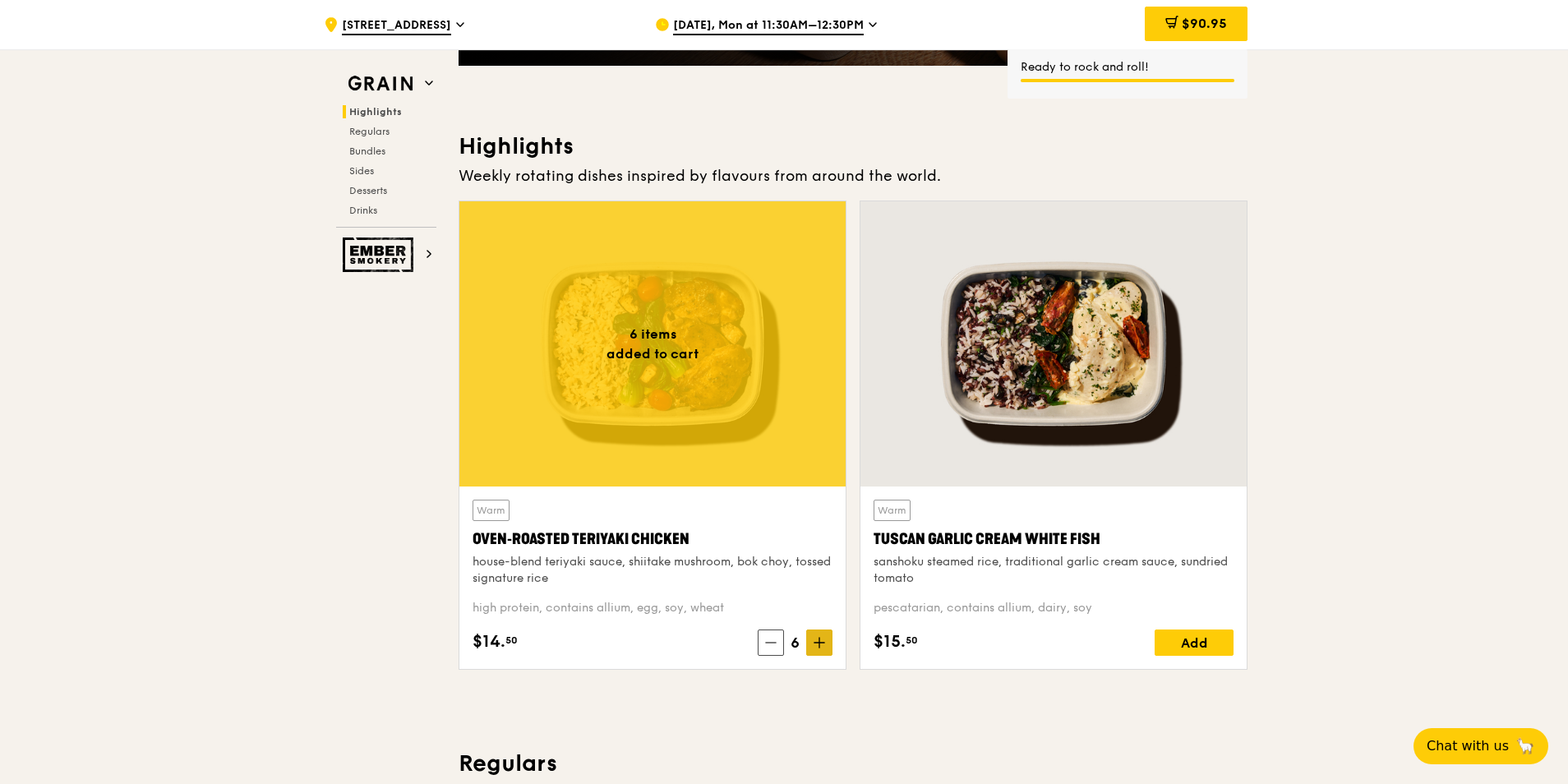
click at [817, 646] on icon at bounding box center [819, 642] width 11 height 11
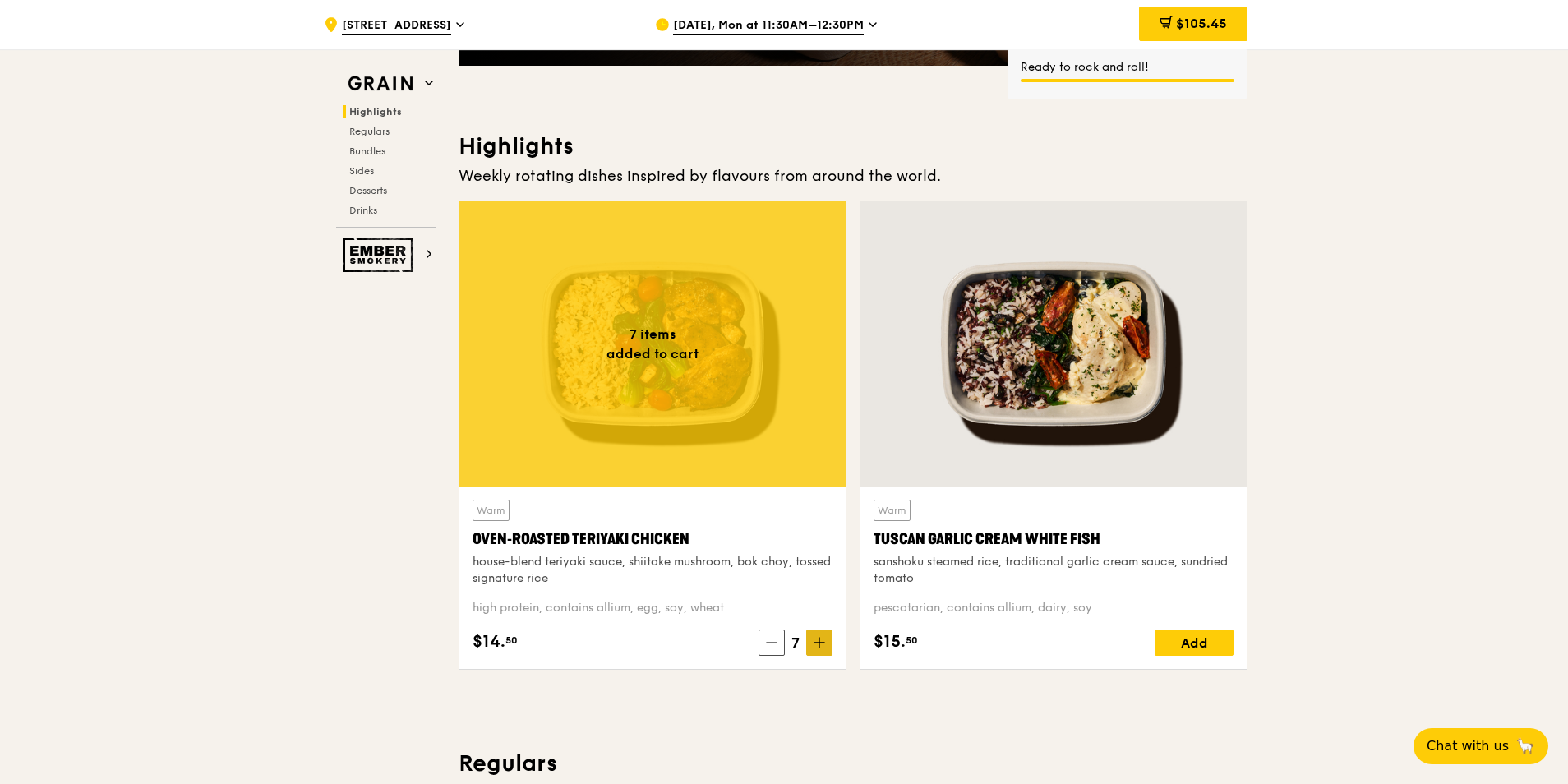
click at [817, 646] on icon at bounding box center [819, 642] width 11 height 11
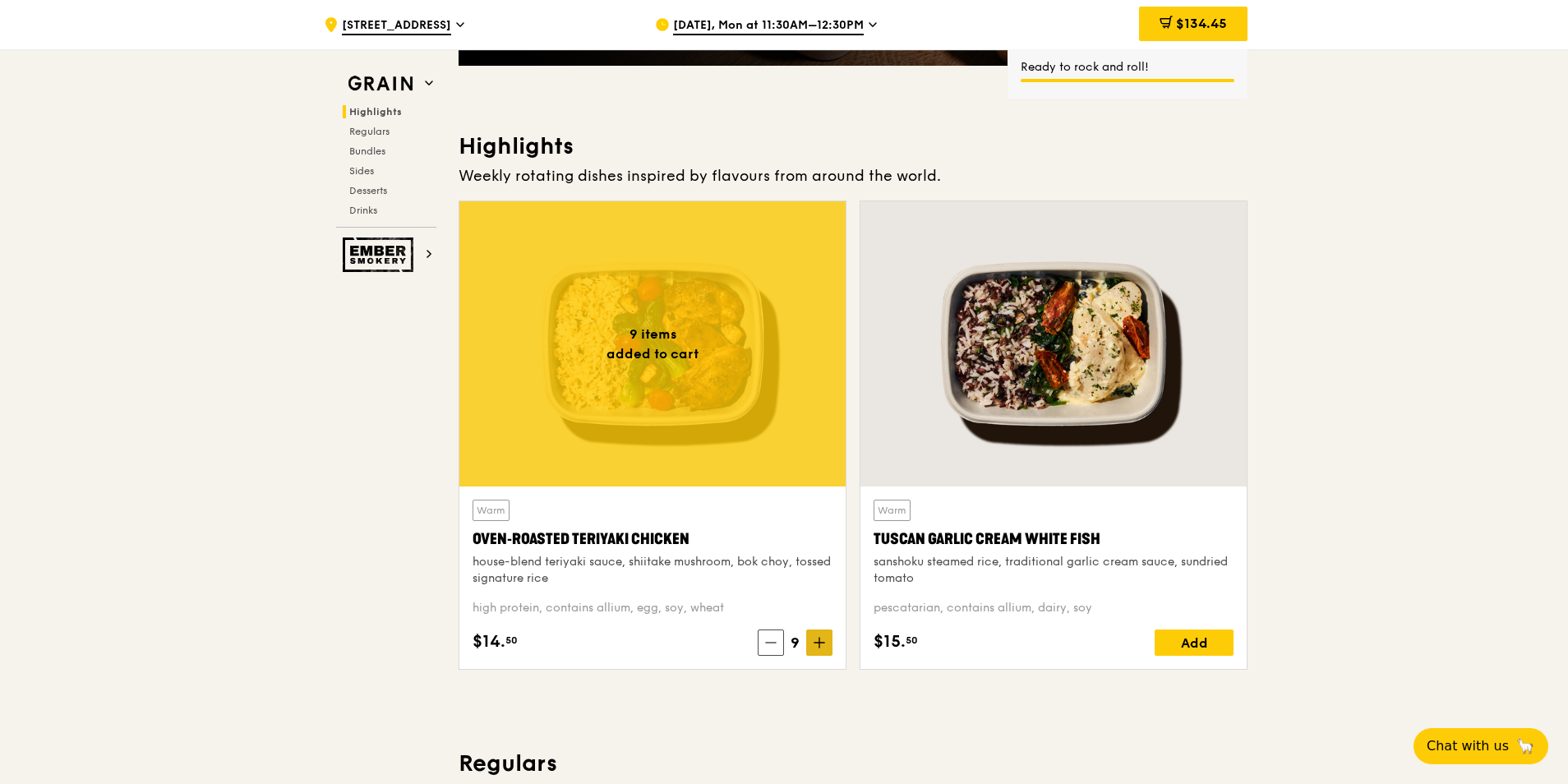
click at [817, 646] on icon at bounding box center [819, 642] width 11 height 11
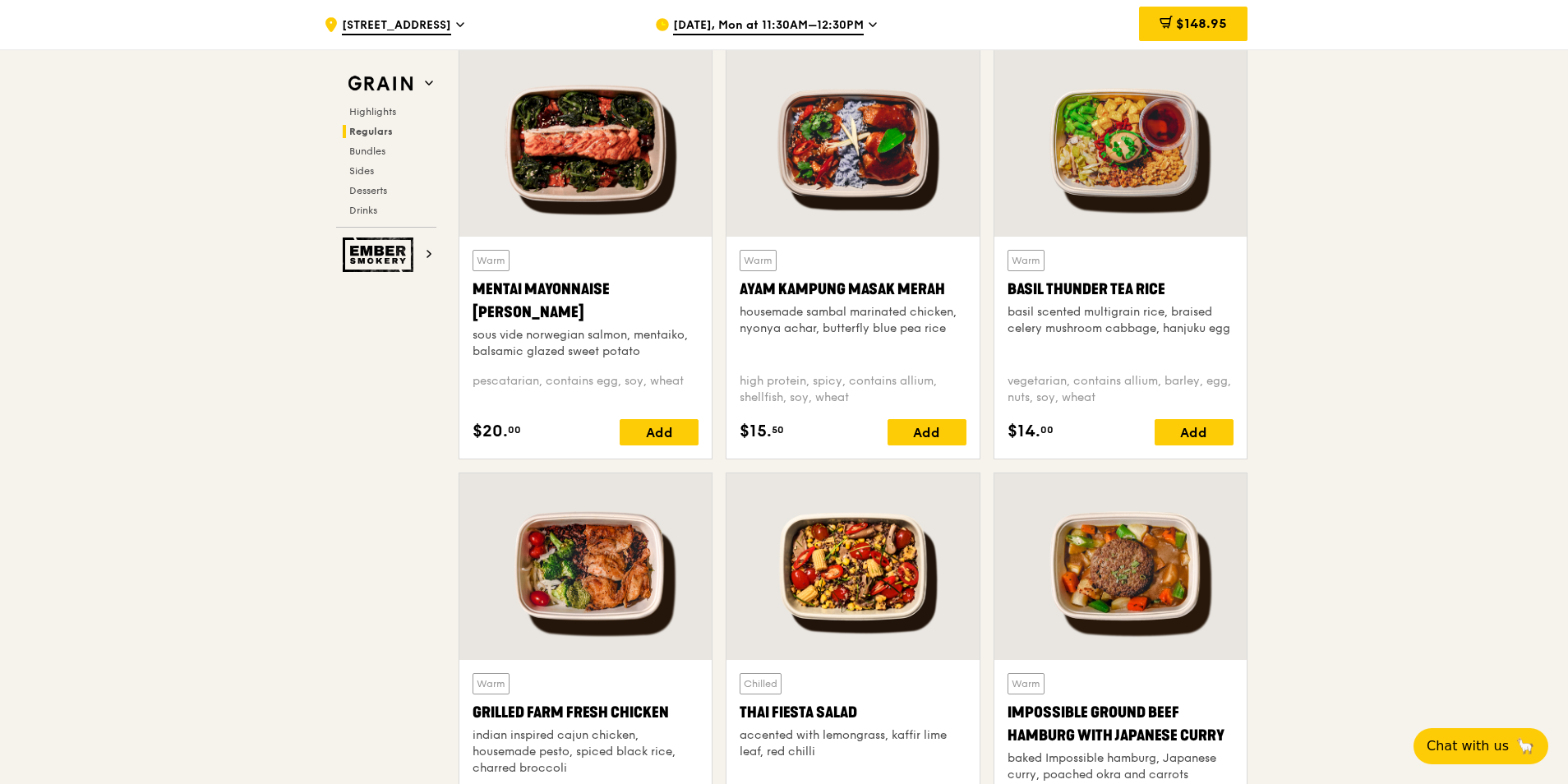
scroll to position [1276, 0]
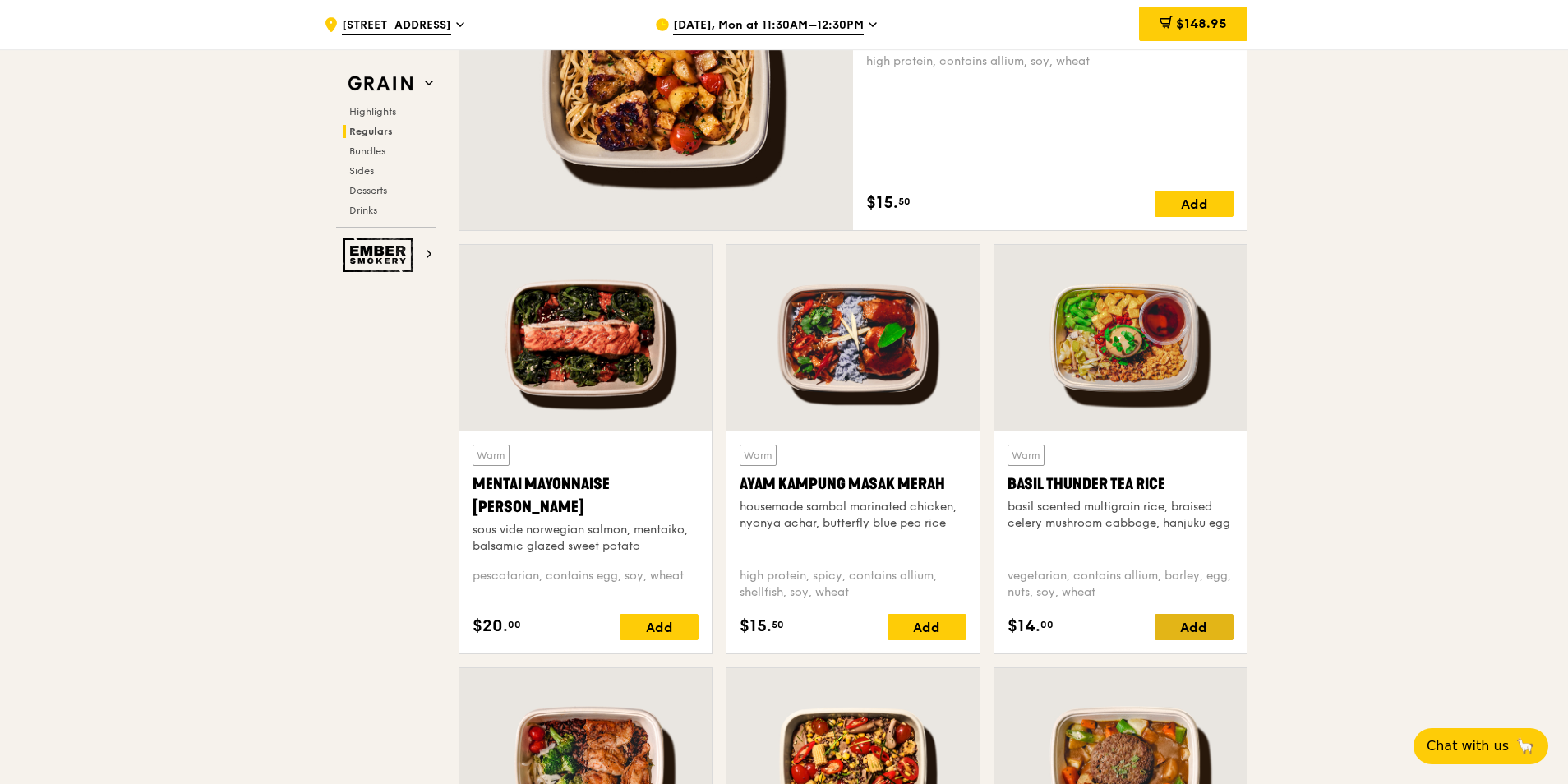
click at [1186, 620] on div "Add" at bounding box center [1194, 627] width 79 height 26
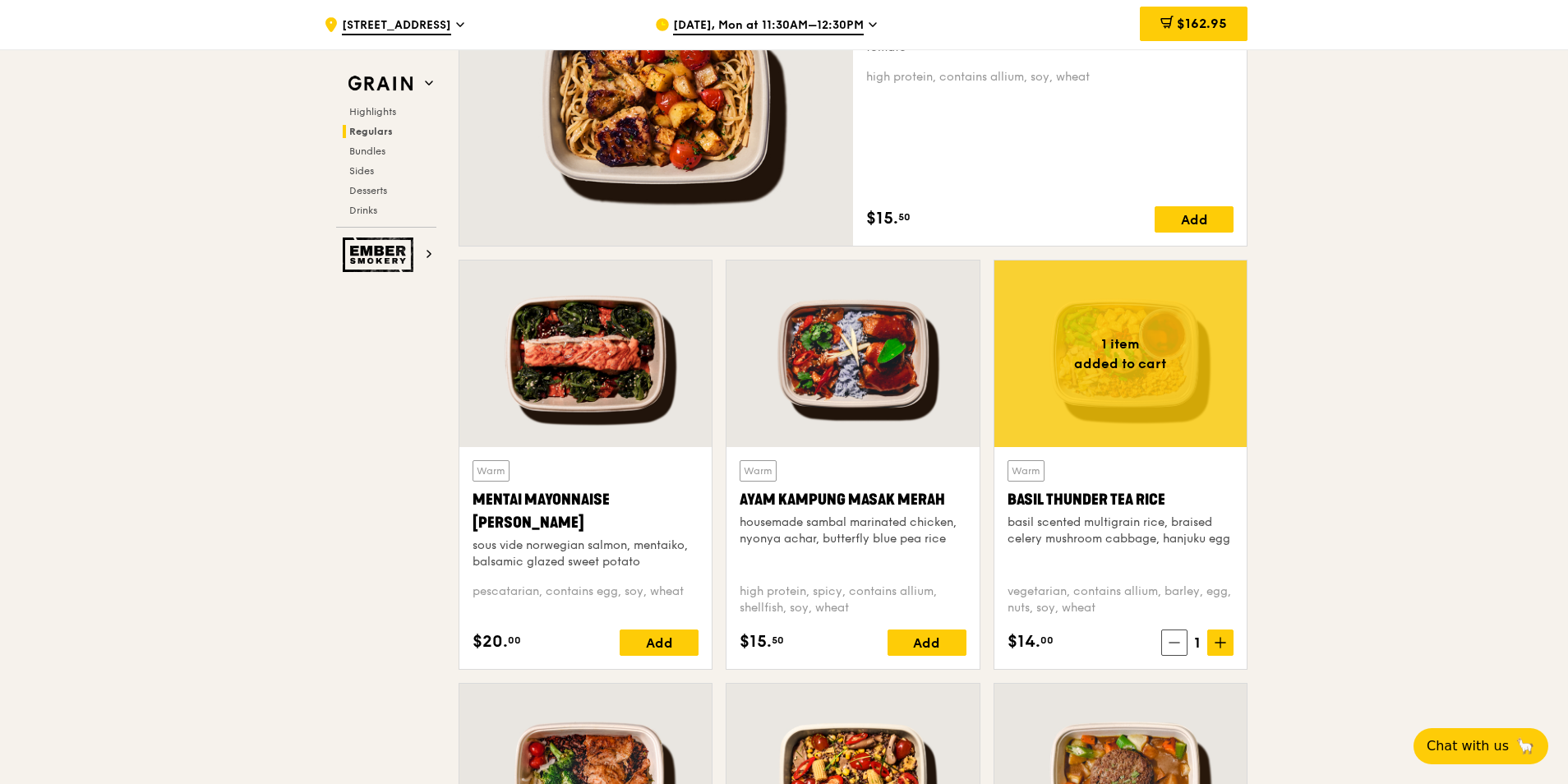
scroll to position [1128, 0]
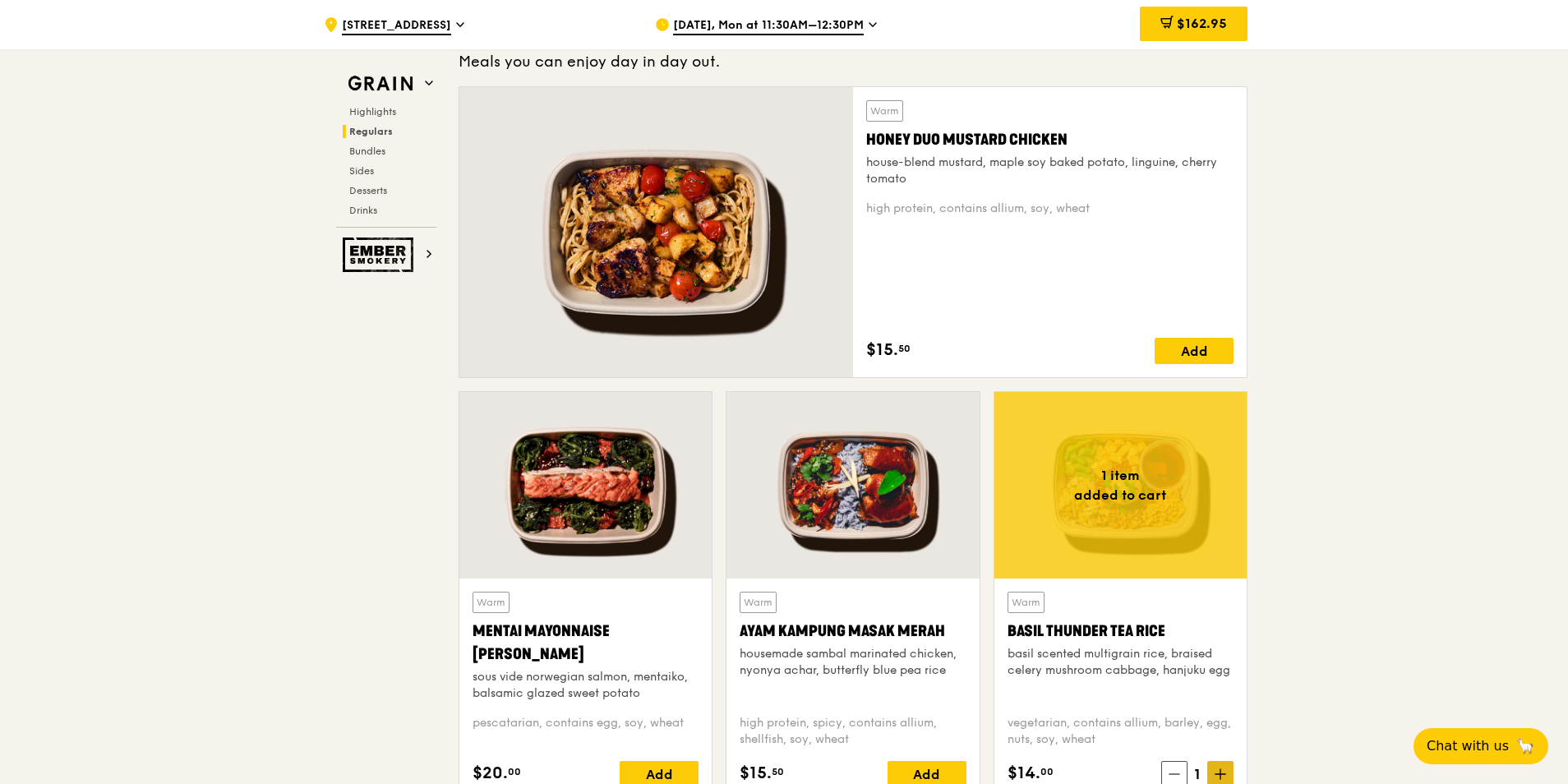
click at [1220, 776] on icon at bounding box center [1220, 774] width 11 height 11
click at [1215, 771] on icon at bounding box center [1220, 774] width 11 height 11
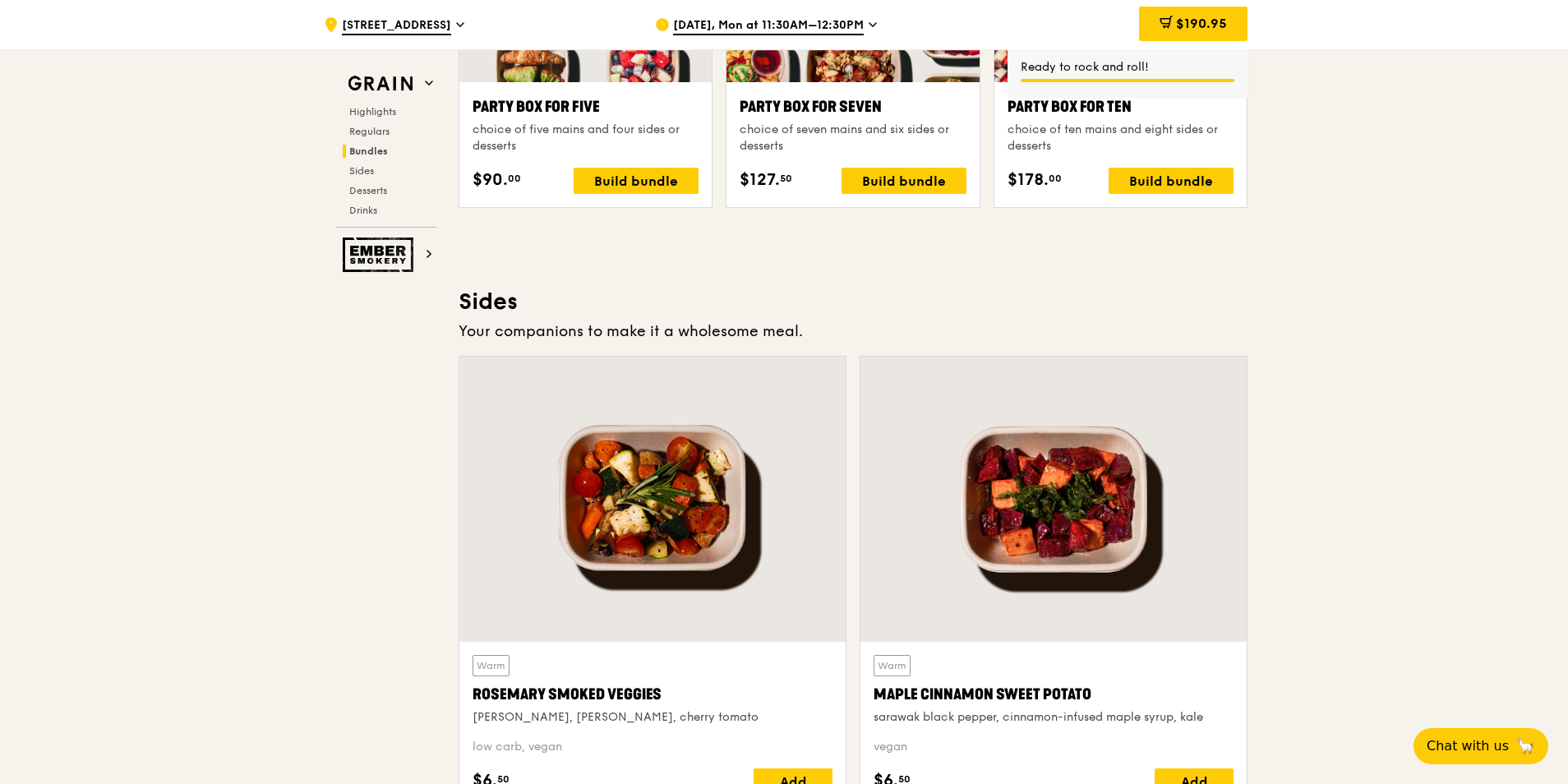
scroll to position [4077, 0]
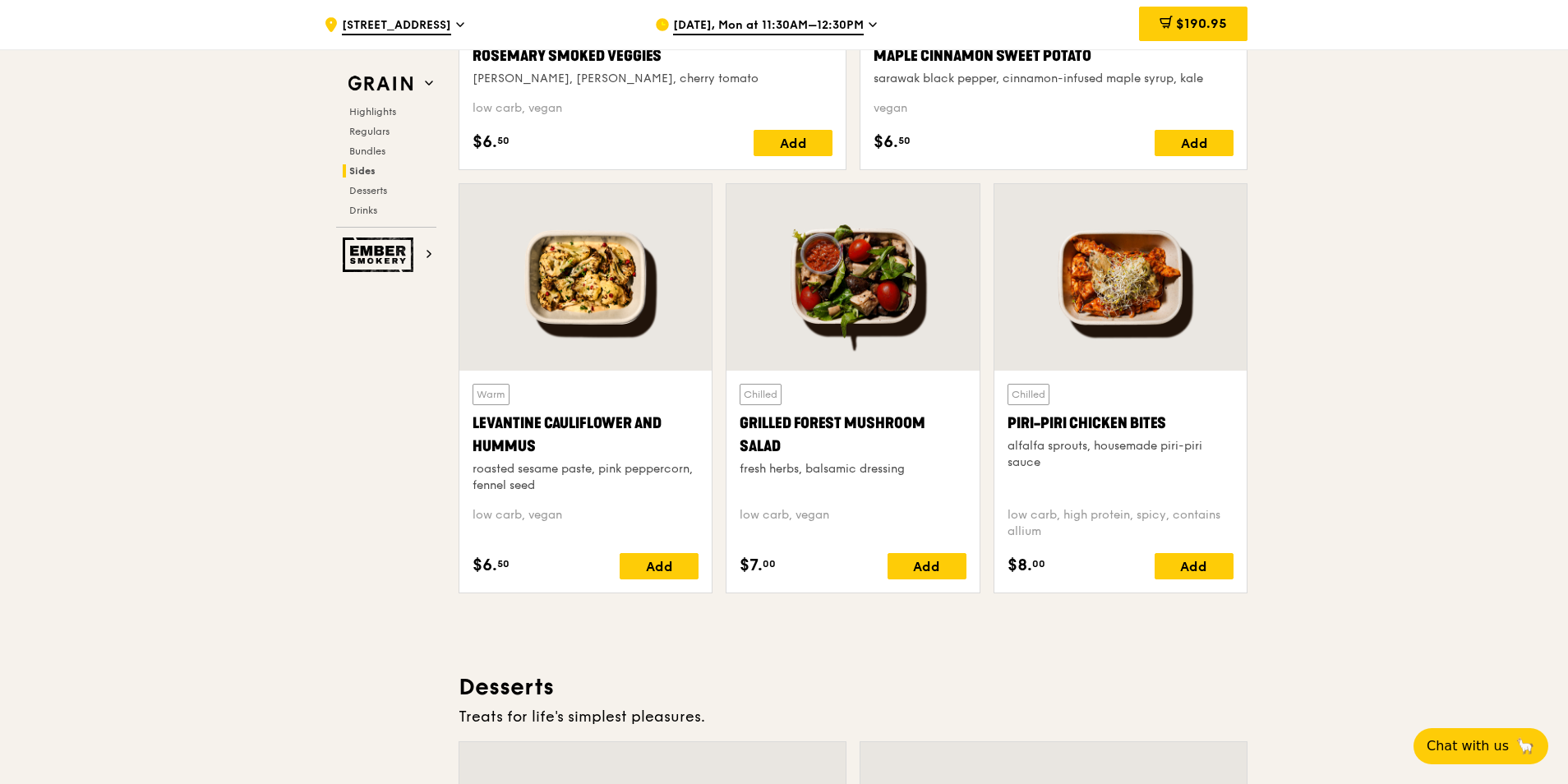
drag, startPoint x: 1571, startPoint y: 141, endPoint x: 1486, endPoint y: 490, distance: 359.2
click at [1182, 29] on span "$190.95" at bounding box center [1201, 23] width 51 height 16
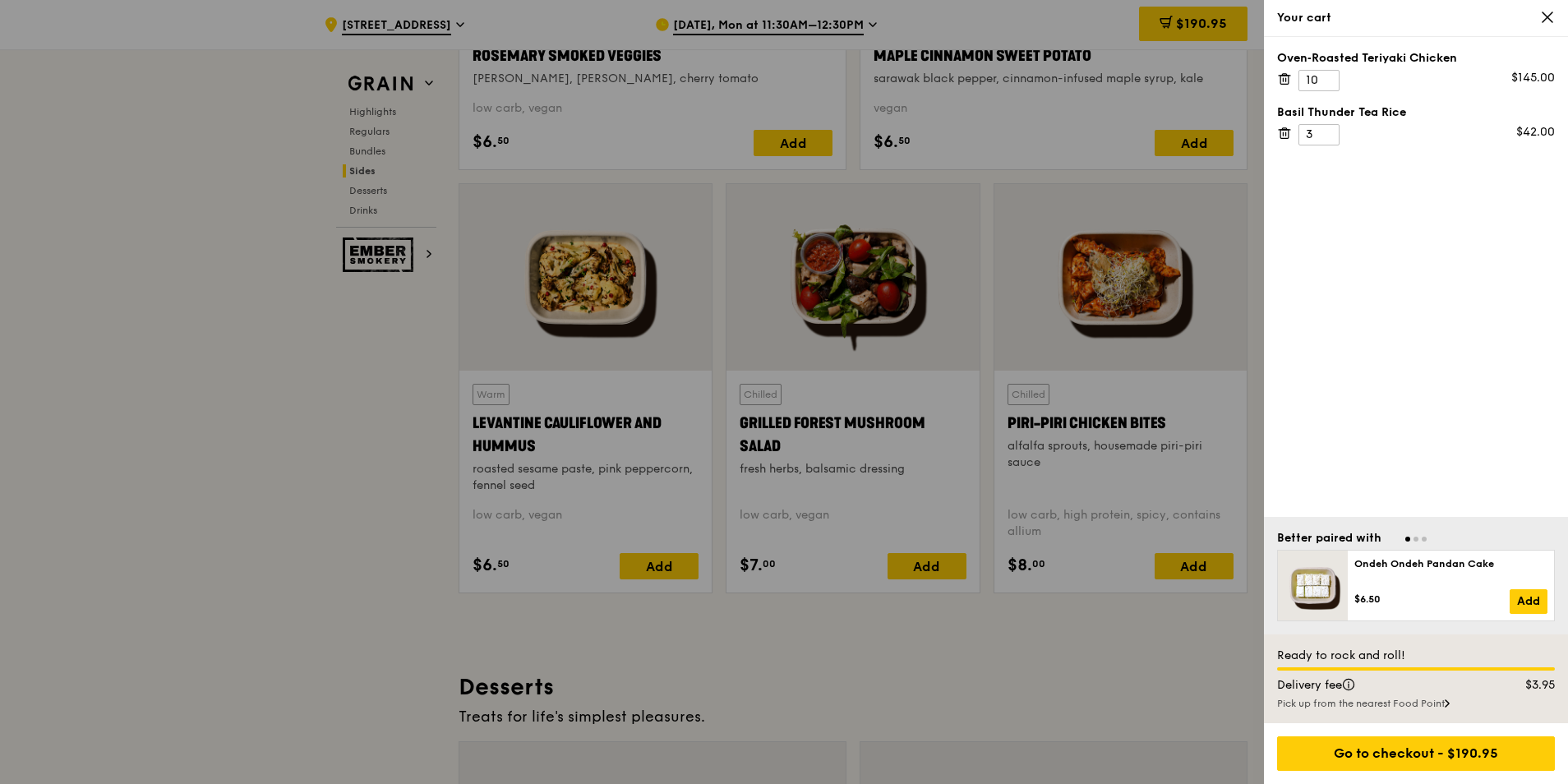
click at [1079, 682] on div at bounding box center [784, 392] width 1568 height 784
